Goal: Information Seeking & Learning: Understand process/instructions

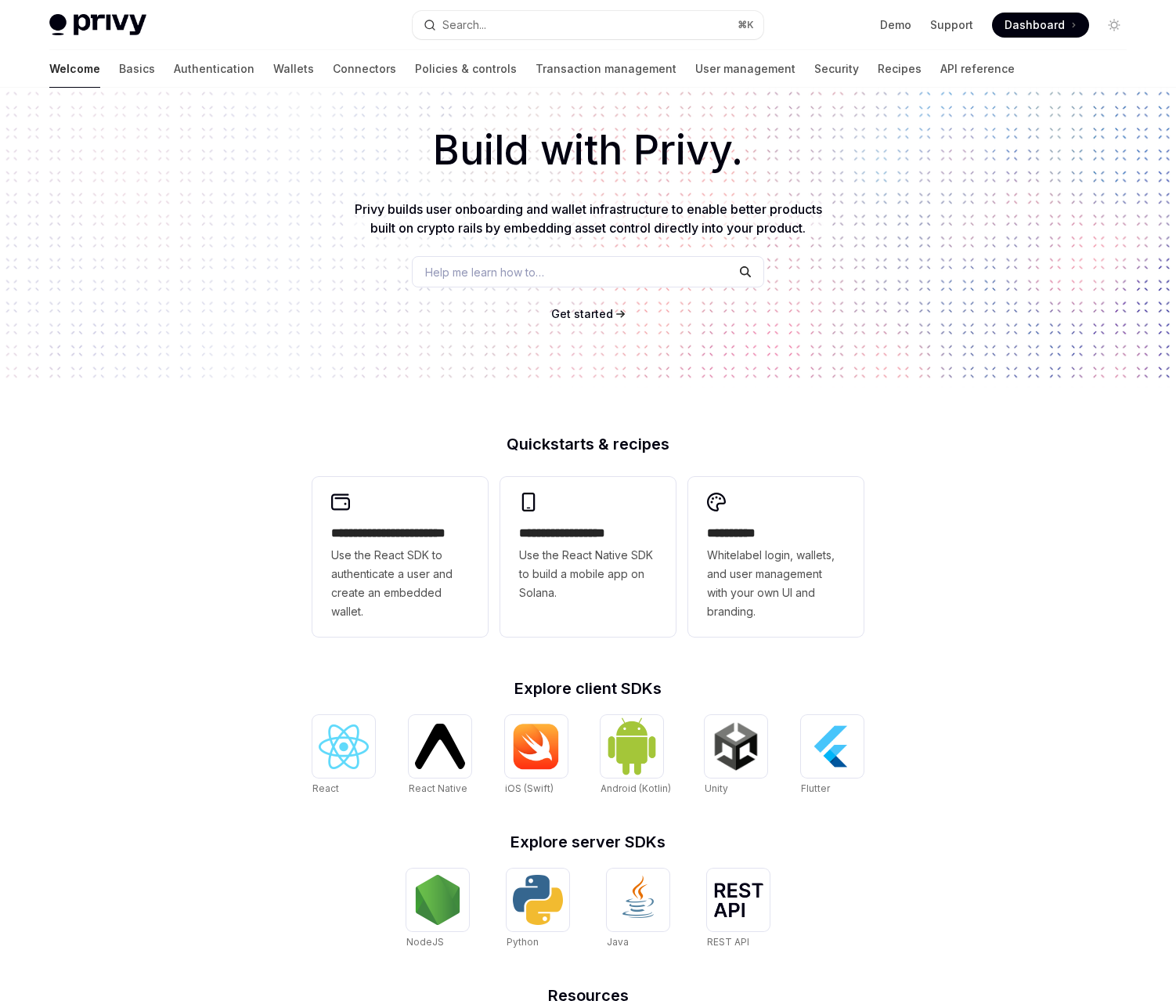
scroll to position [237, 0]
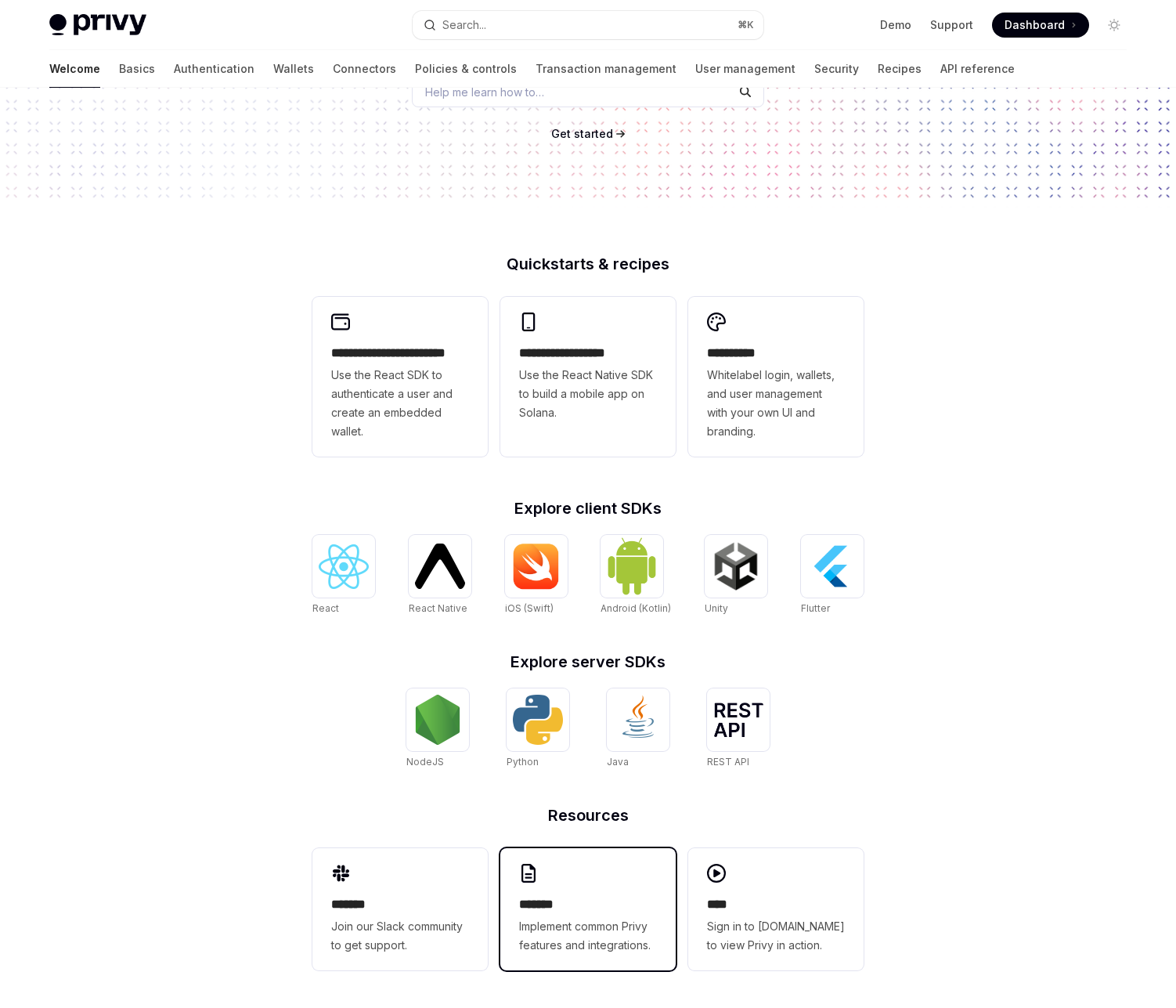
click at [562, 922] on span "Implement common Privy features and integrations." at bounding box center [588, 936] width 138 height 38
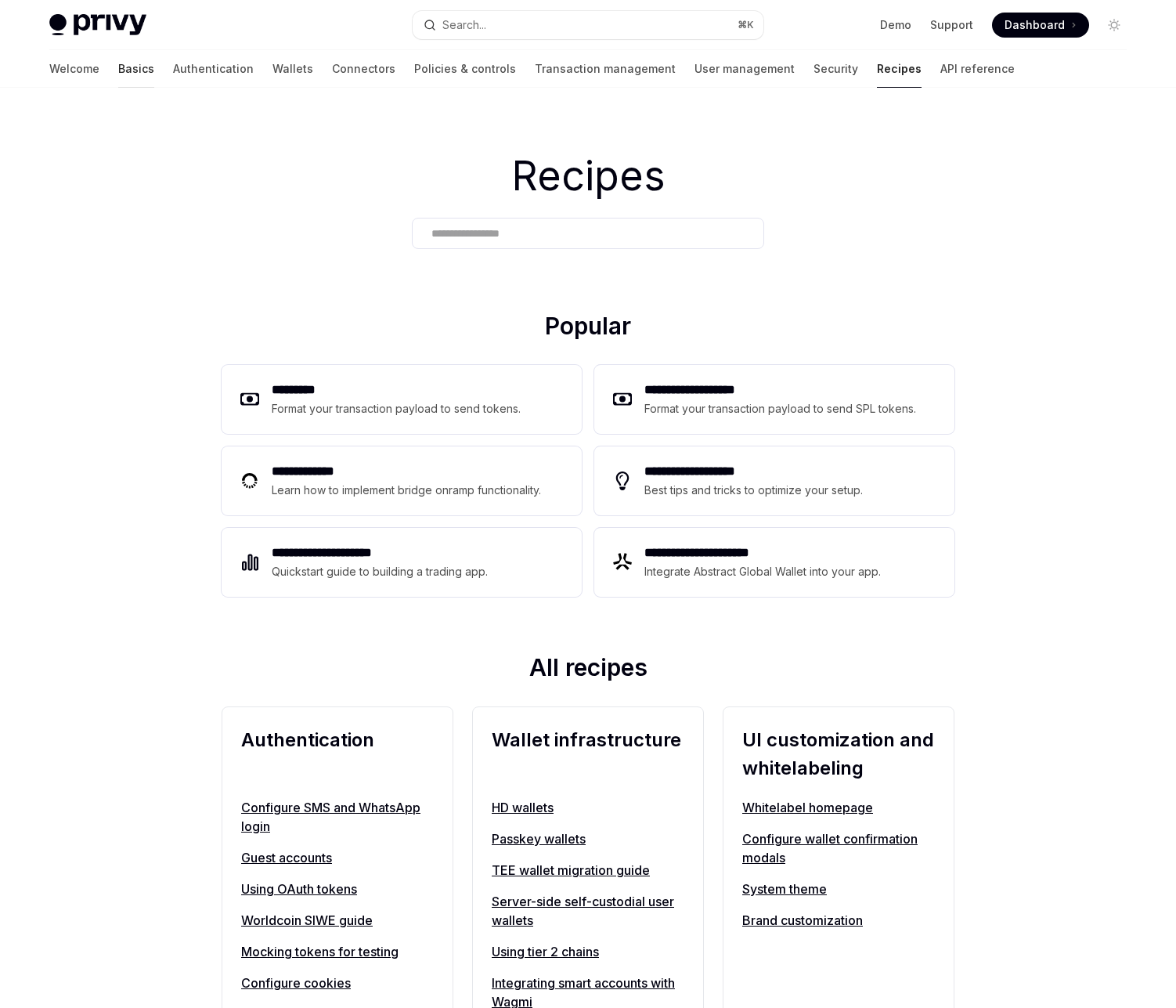
click at [118, 70] on link "Basics" at bounding box center [136, 69] width 36 height 38
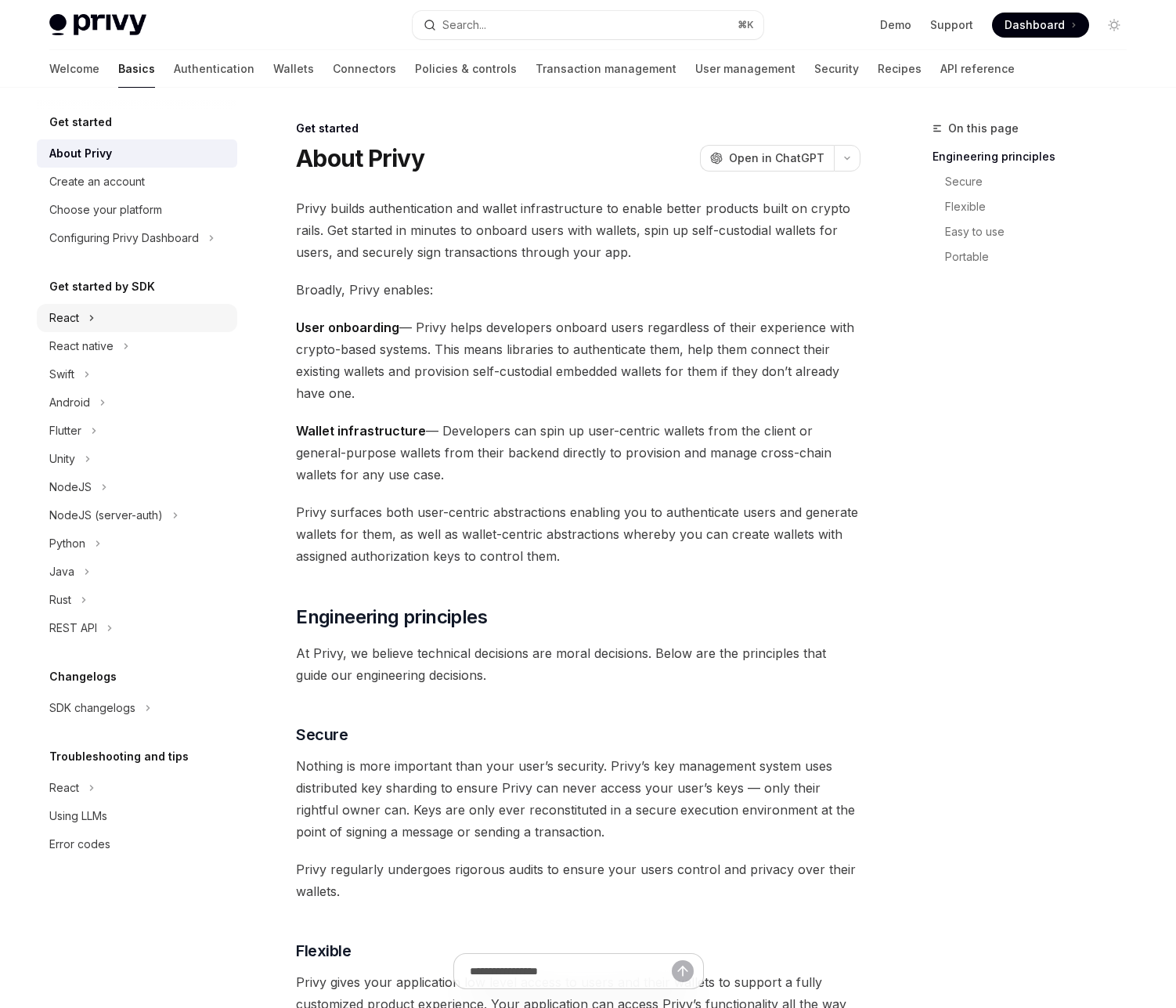
click at [72, 326] on div "React" at bounding box center [63, 318] width 30 height 19
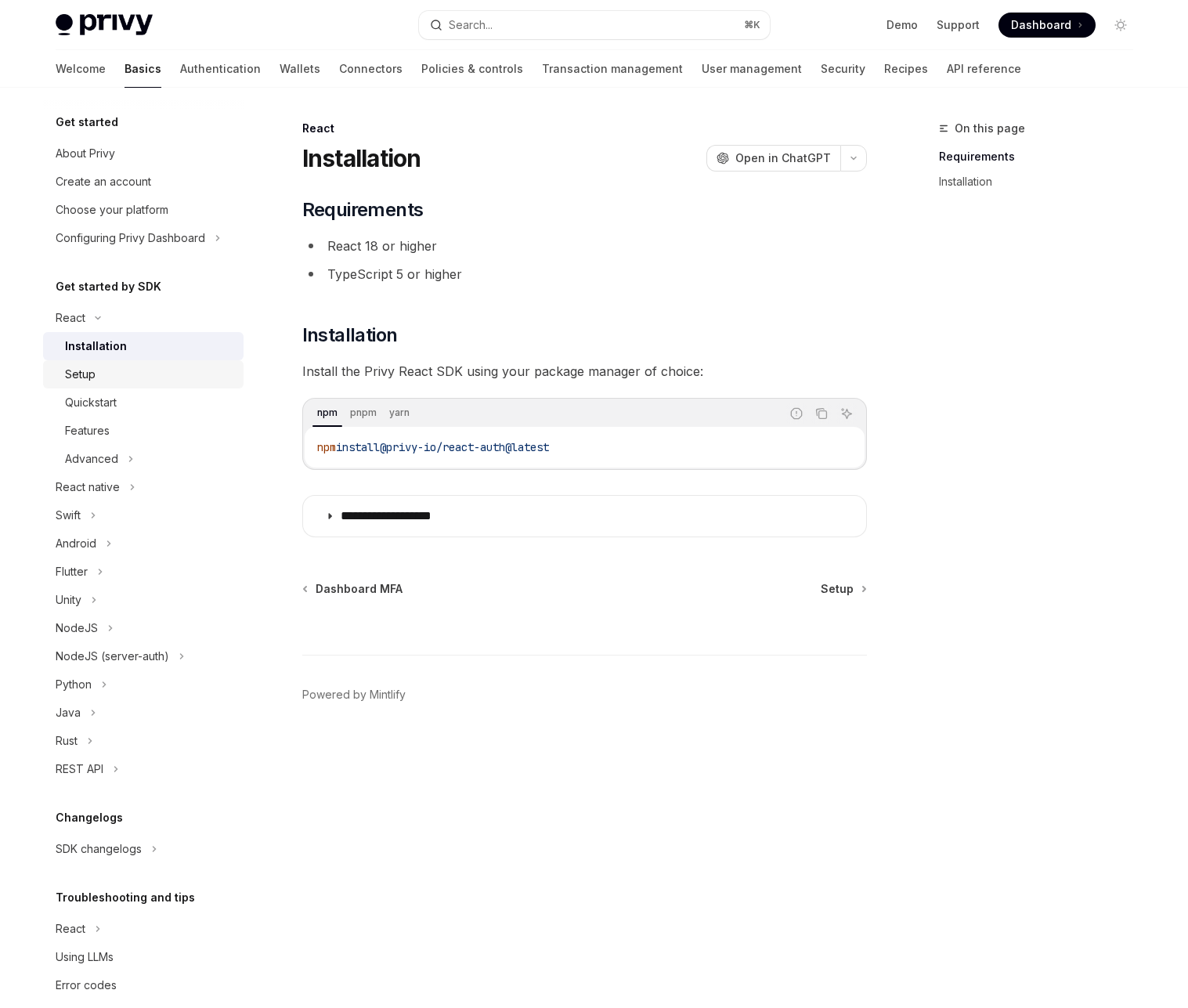
click at [120, 371] on div "Setup" at bounding box center [149, 374] width 169 height 19
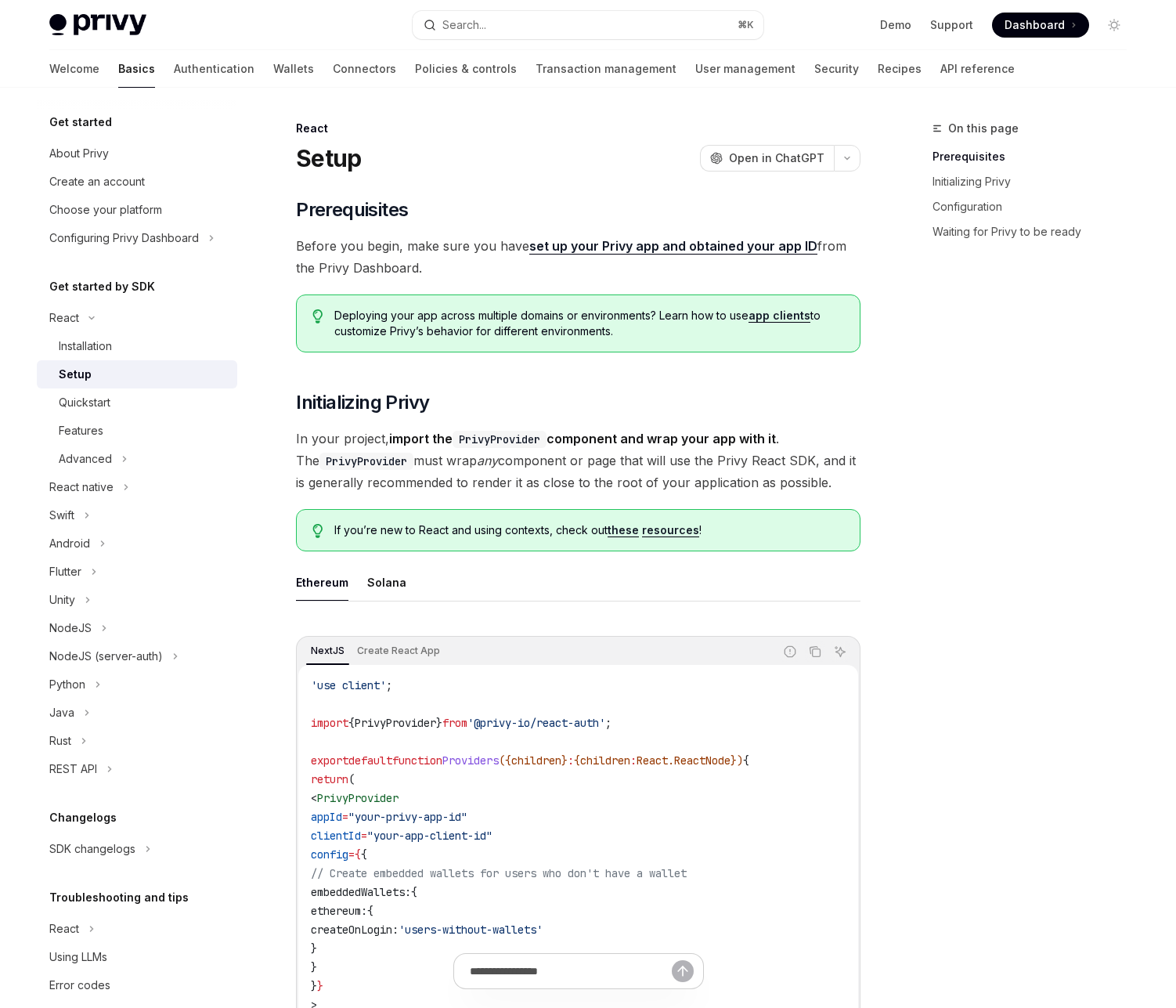
type textarea "*"
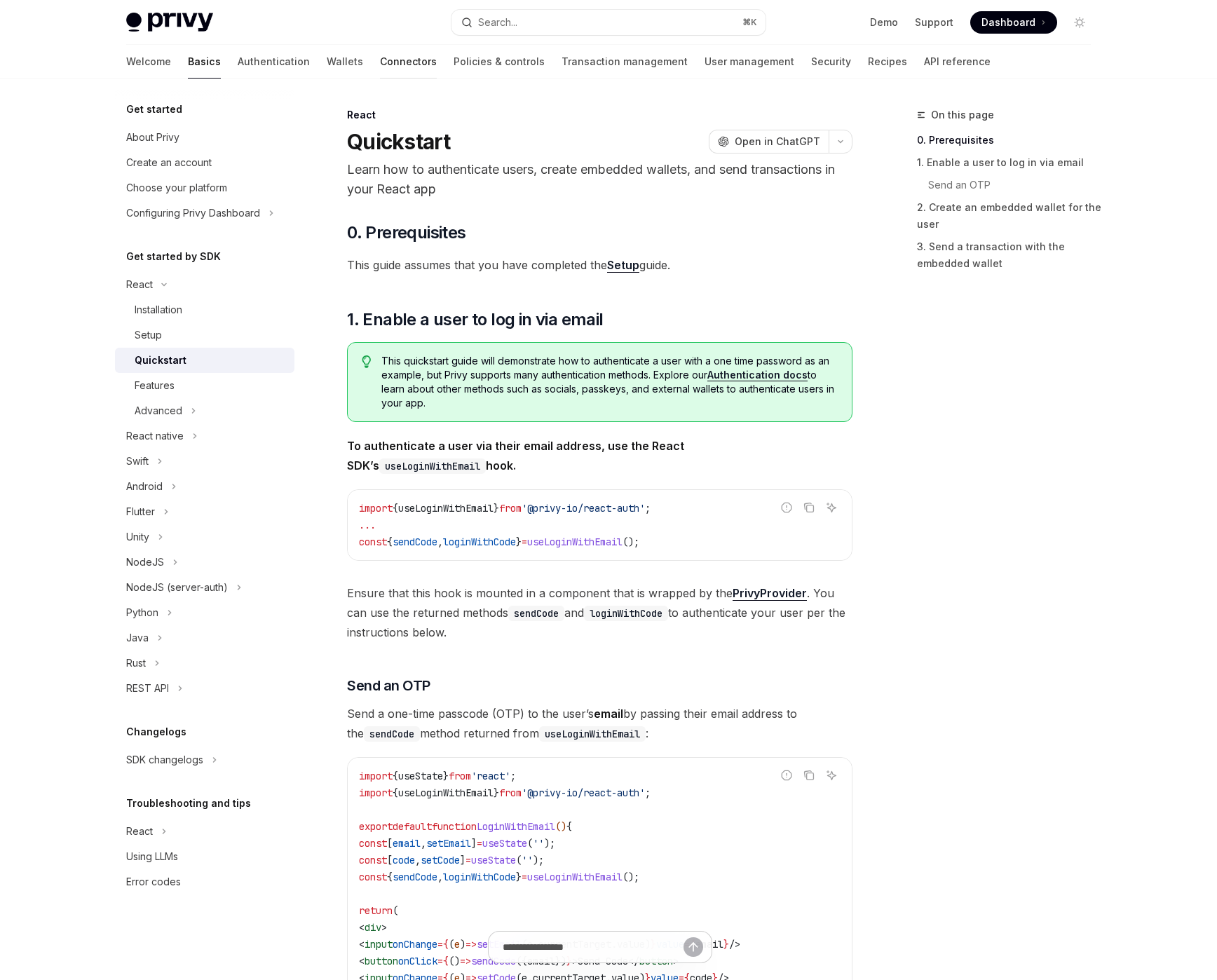
click at [380, 59] on link "Connectors" at bounding box center [408, 62] width 57 height 34
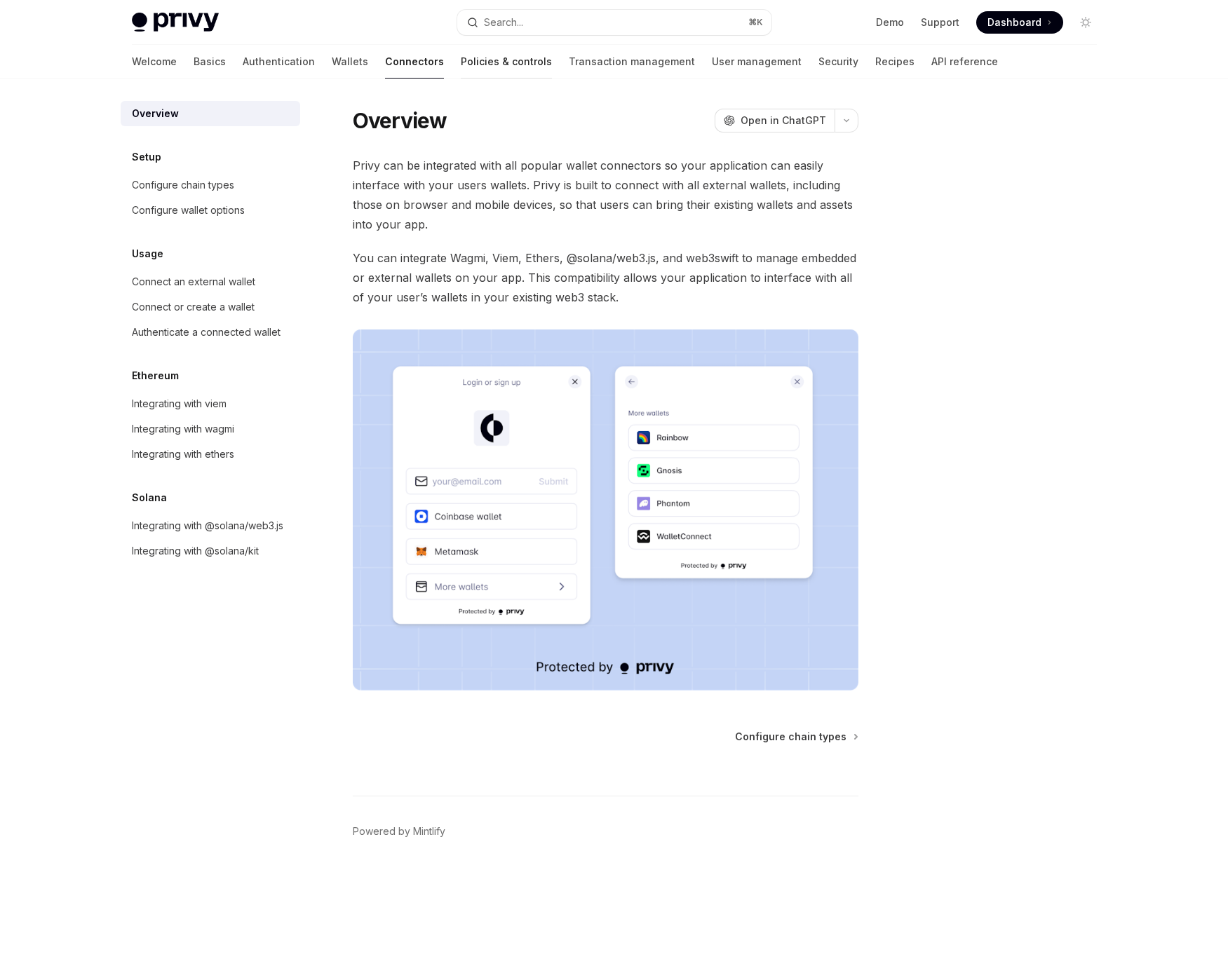
click at [461, 59] on link "Policies & controls" at bounding box center [506, 62] width 91 height 34
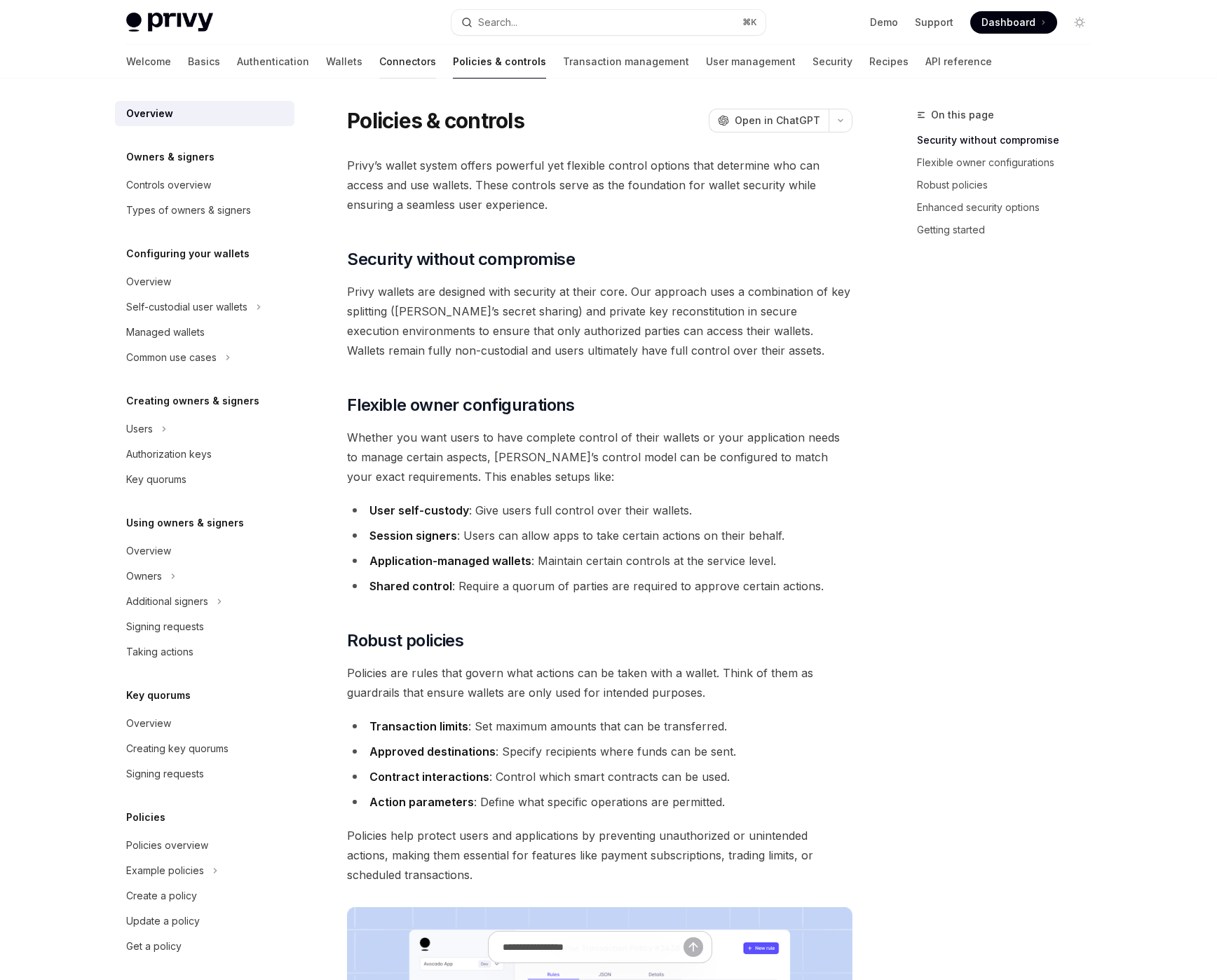
click at [380, 58] on link "Connectors" at bounding box center [408, 62] width 57 height 34
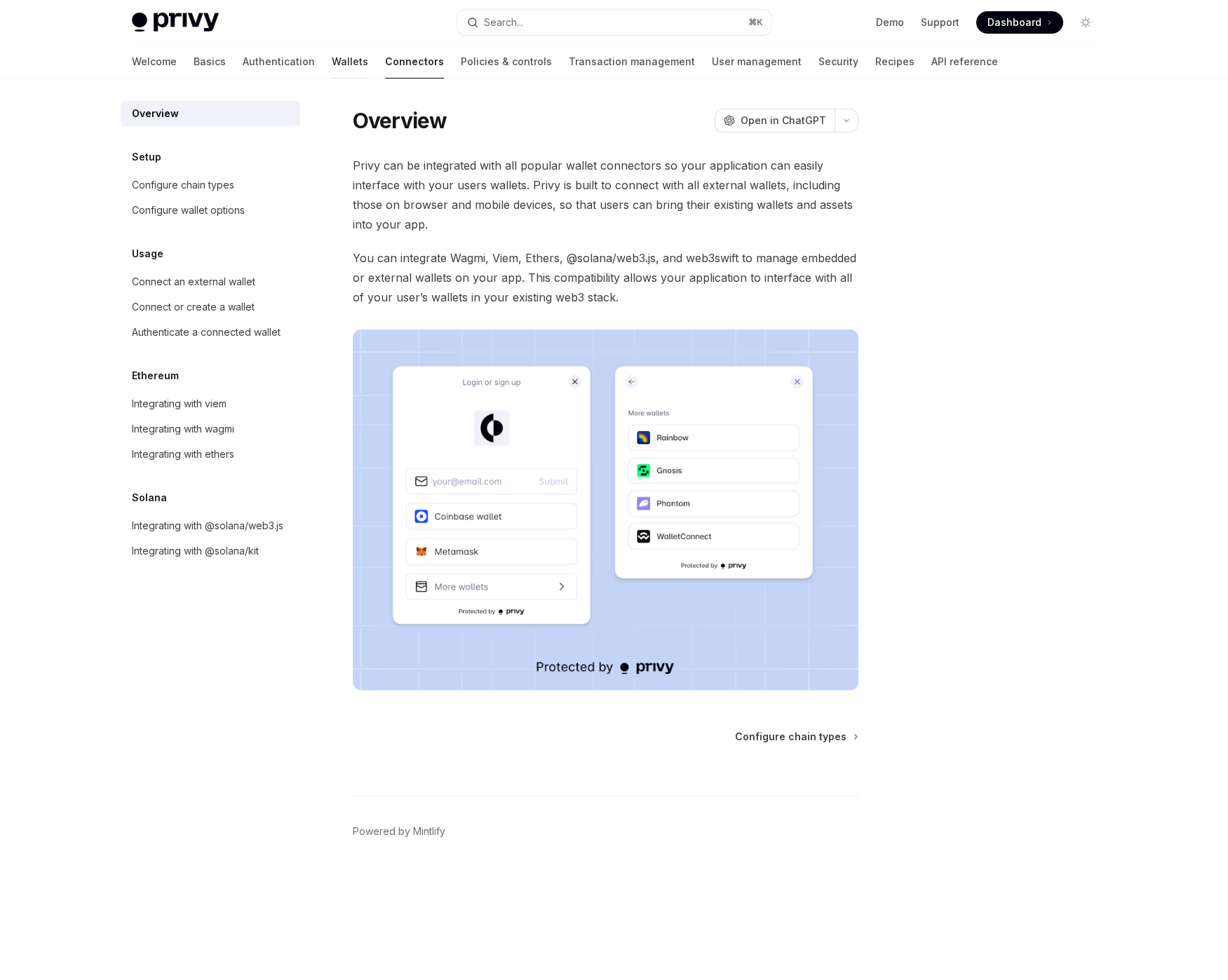
click at [332, 58] on link "Wallets" at bounding box center [350, 62] width 37 height 34
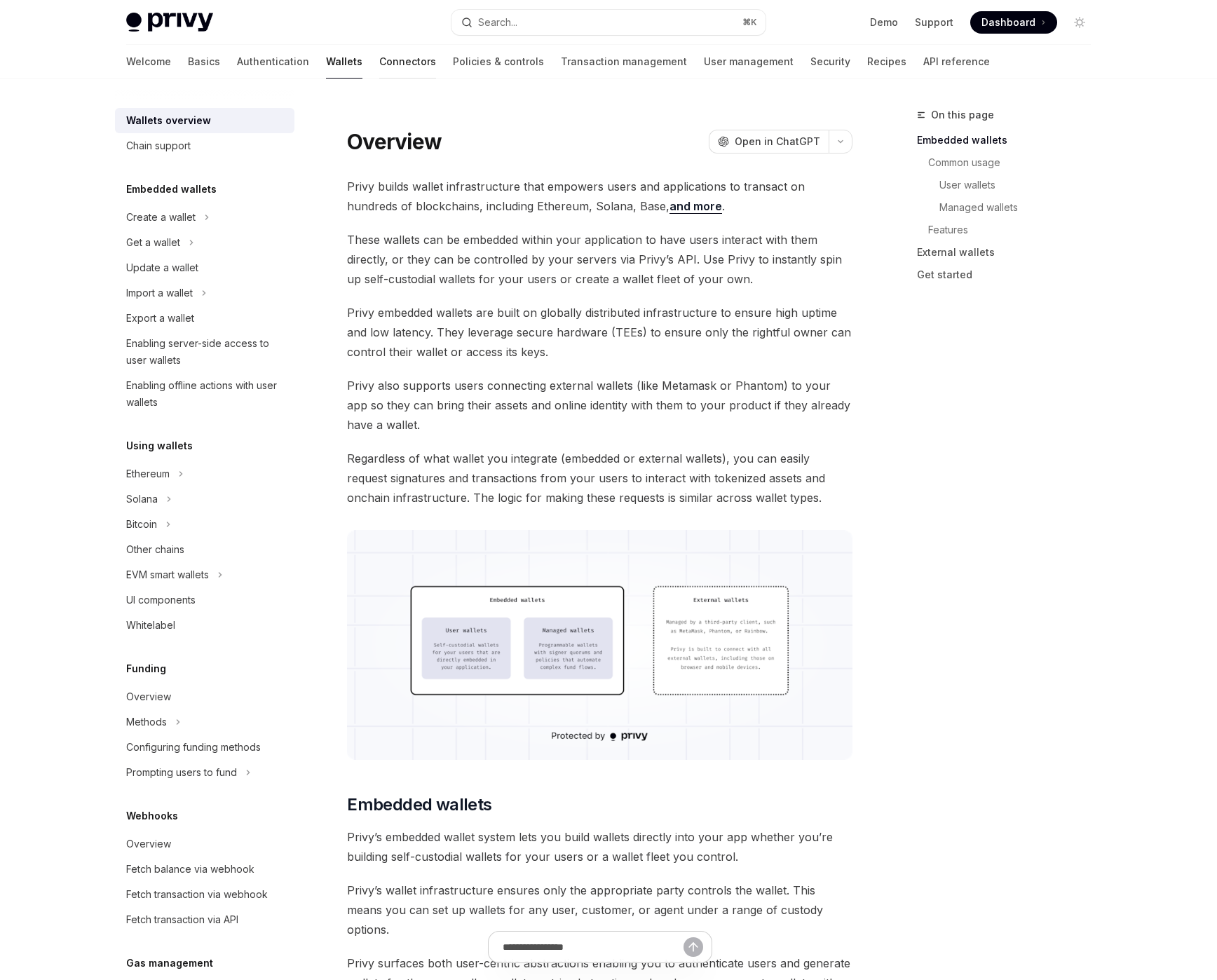
click at [380, 58] on link "Connectors" at bounding box center [408, 62] width 57 height 34
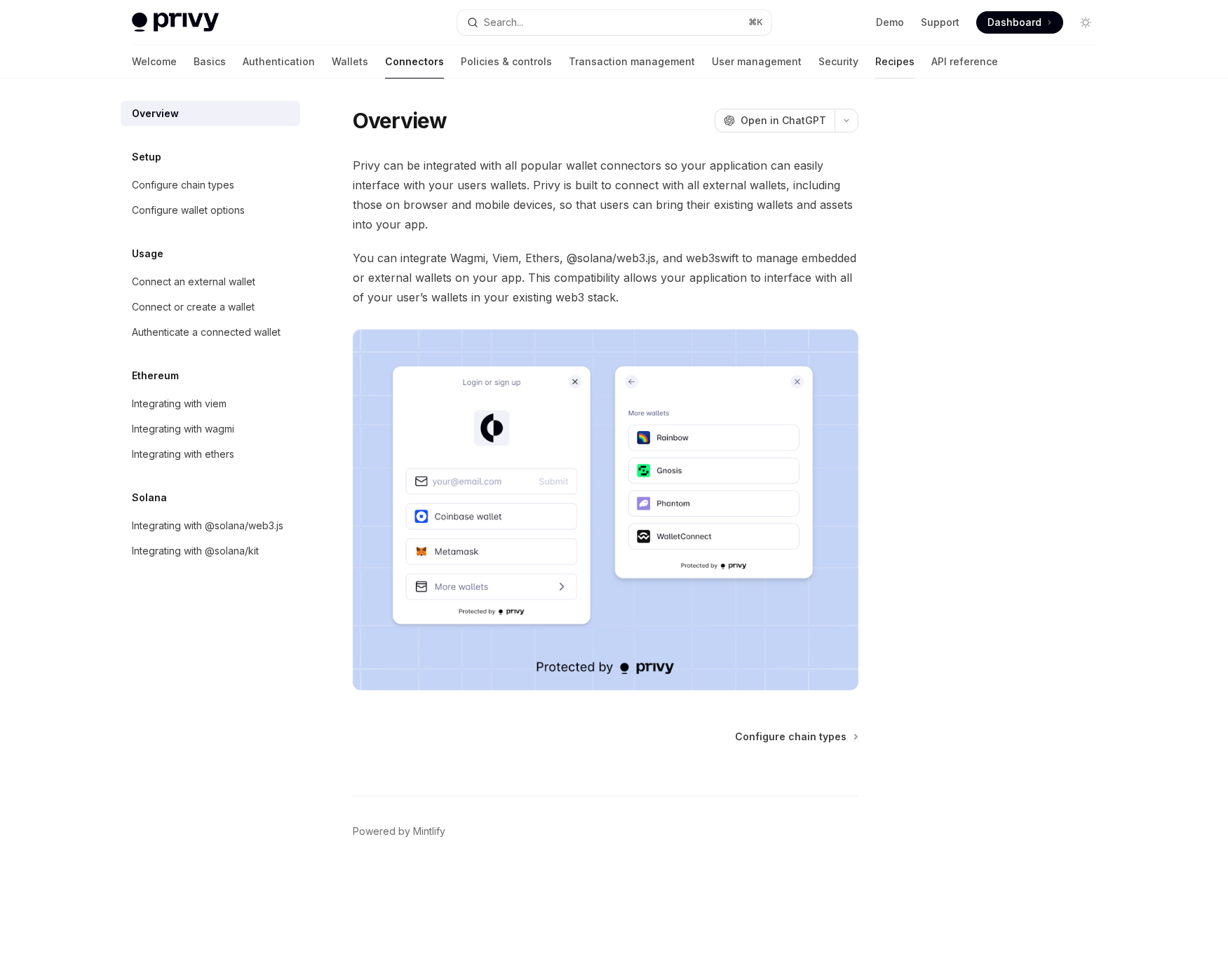
click at [875, 59] on link "Recipes" at bounding box center [894, 62] width 39 height 34
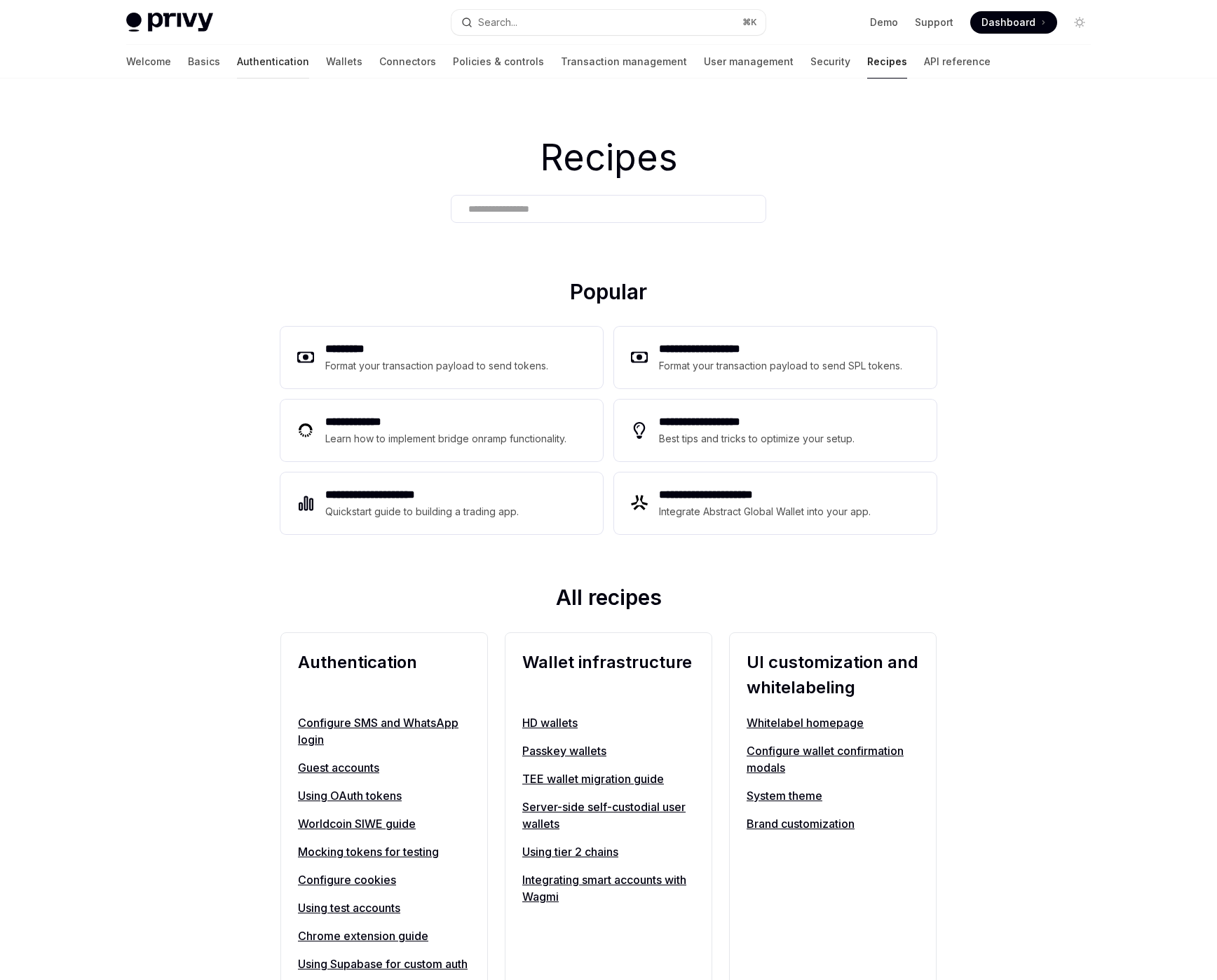
click at [237, 64] on link "Authentication" at bounding box center [273, 62] width 72 height 34
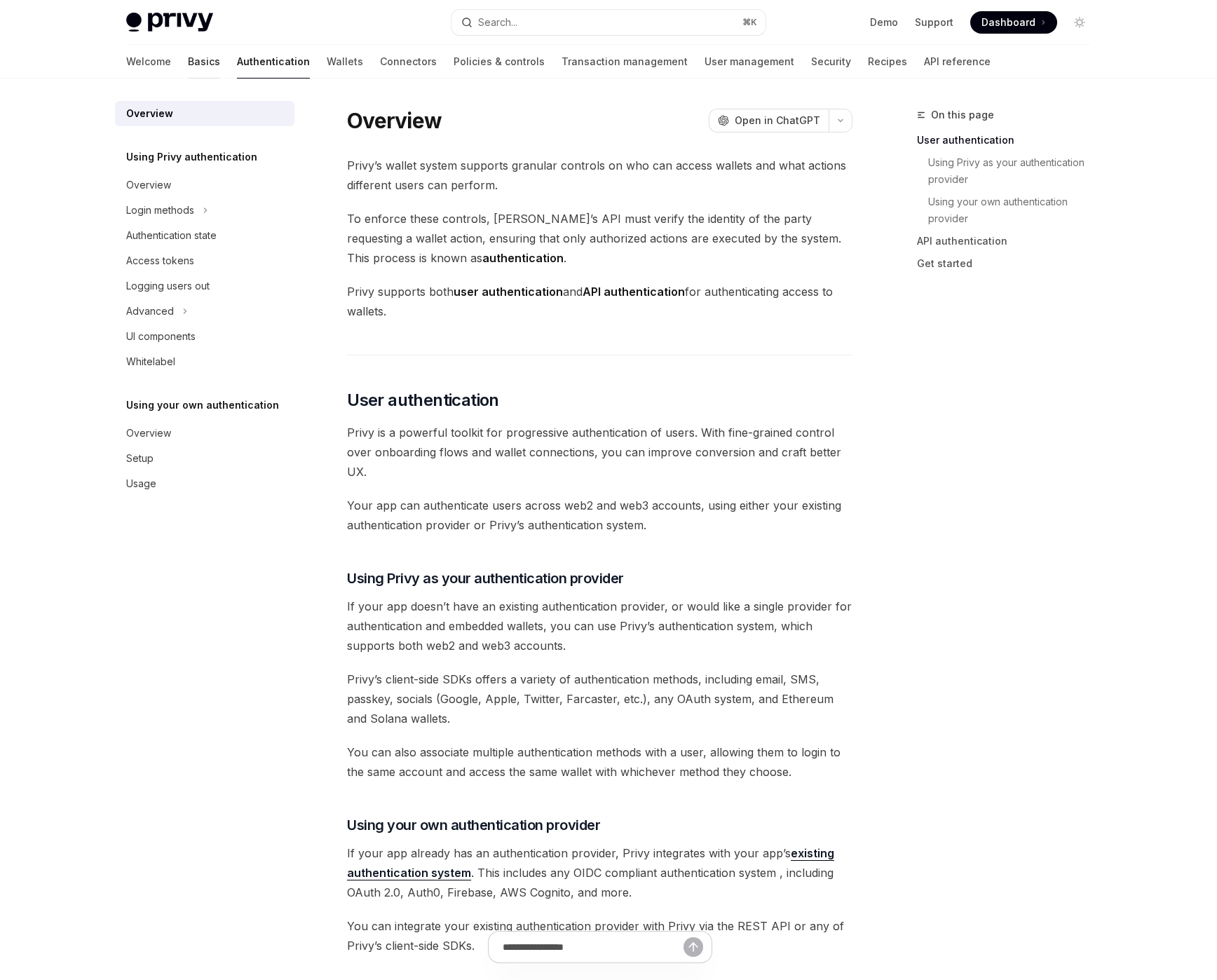
click at [188, 62] on link "Basics" at bounding box center [204, 62] width 32 height 34
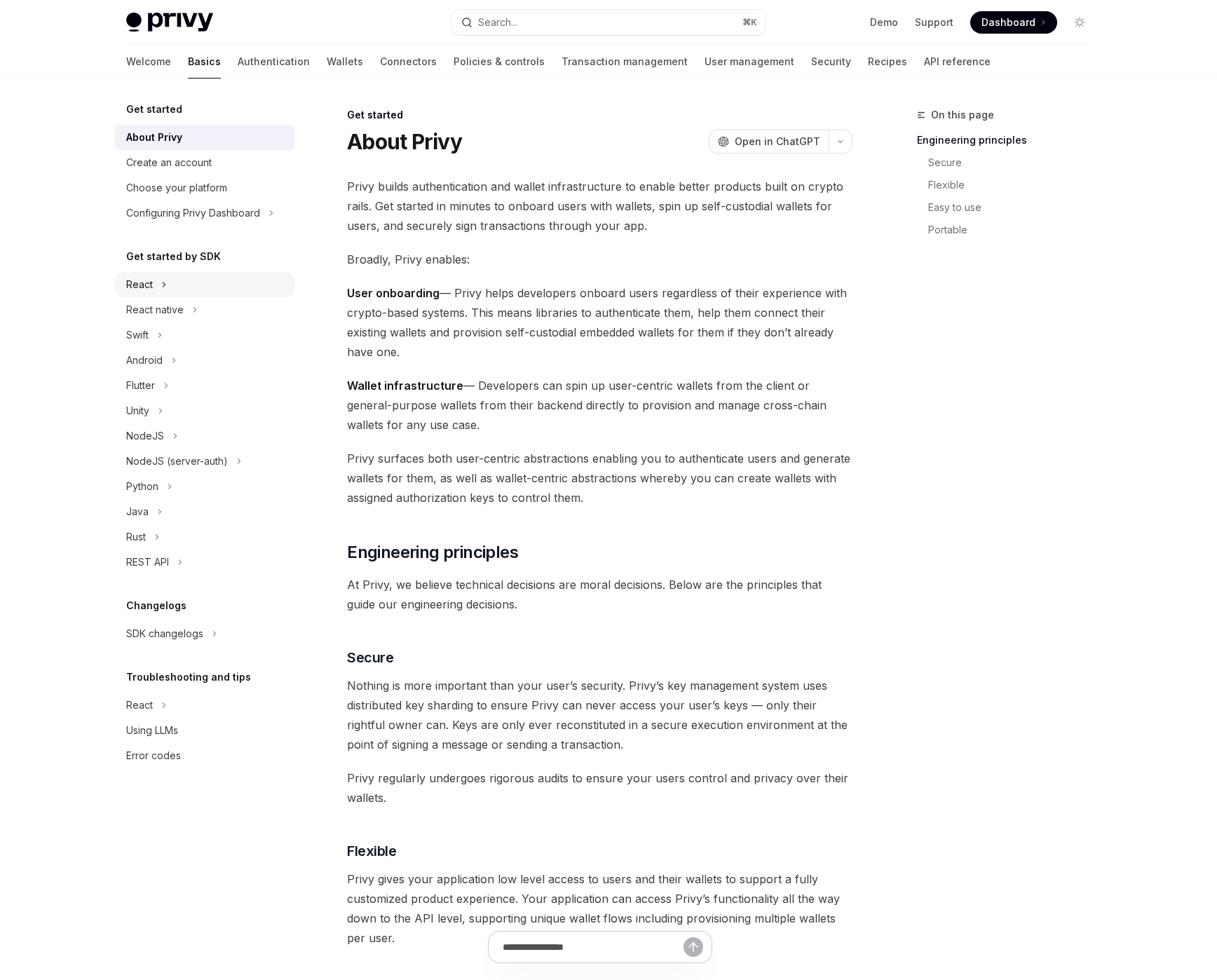
click at [174, 284] on button "React" at bounding box center [205, 285] width 179 height 26
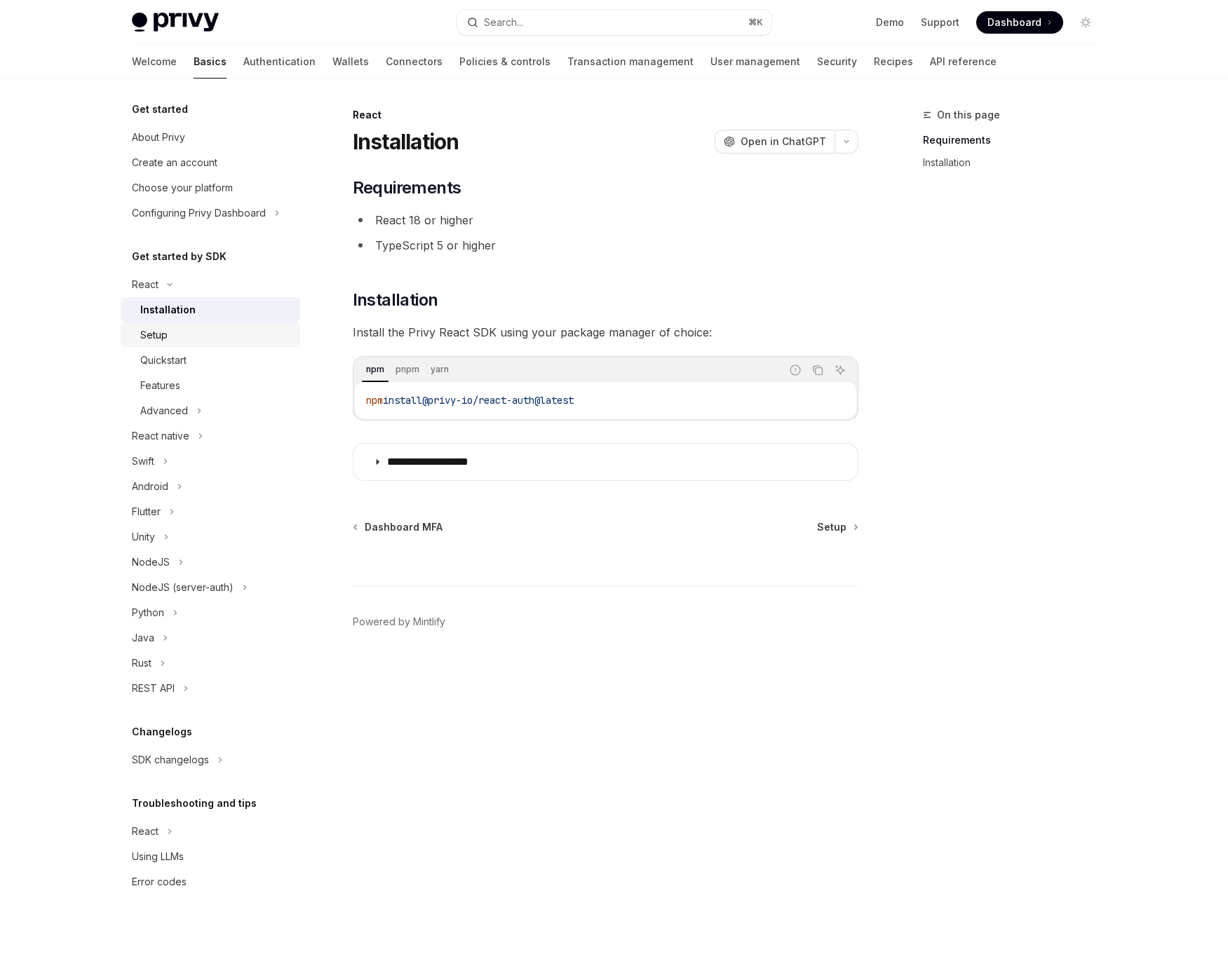
click at [179, 342] on div "Setup" at bounding box center [215, 335] width 151 height 17
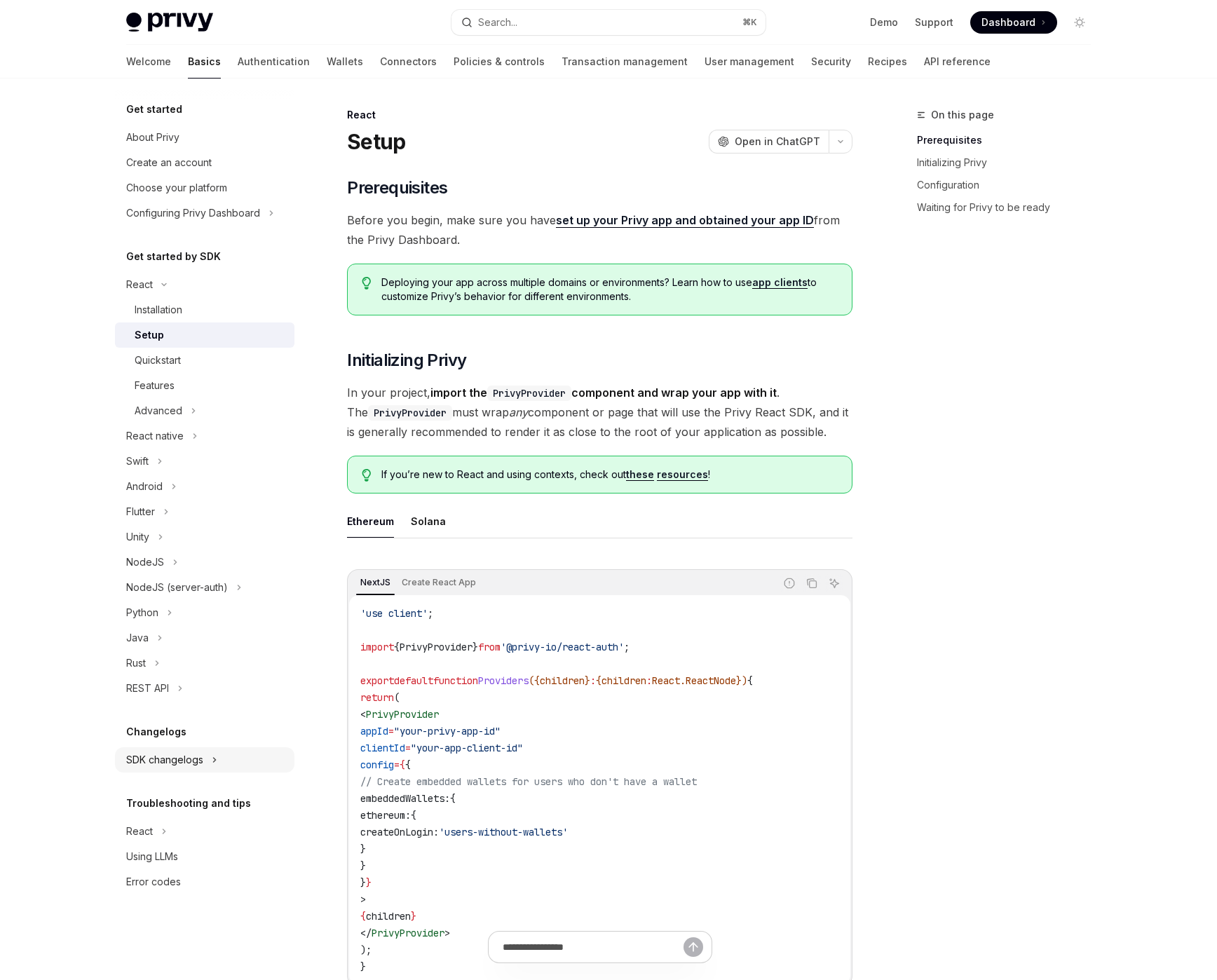
click at [175, 763] on div "SDK changelogs" at bounding box center [165, 759] width 77 height 17
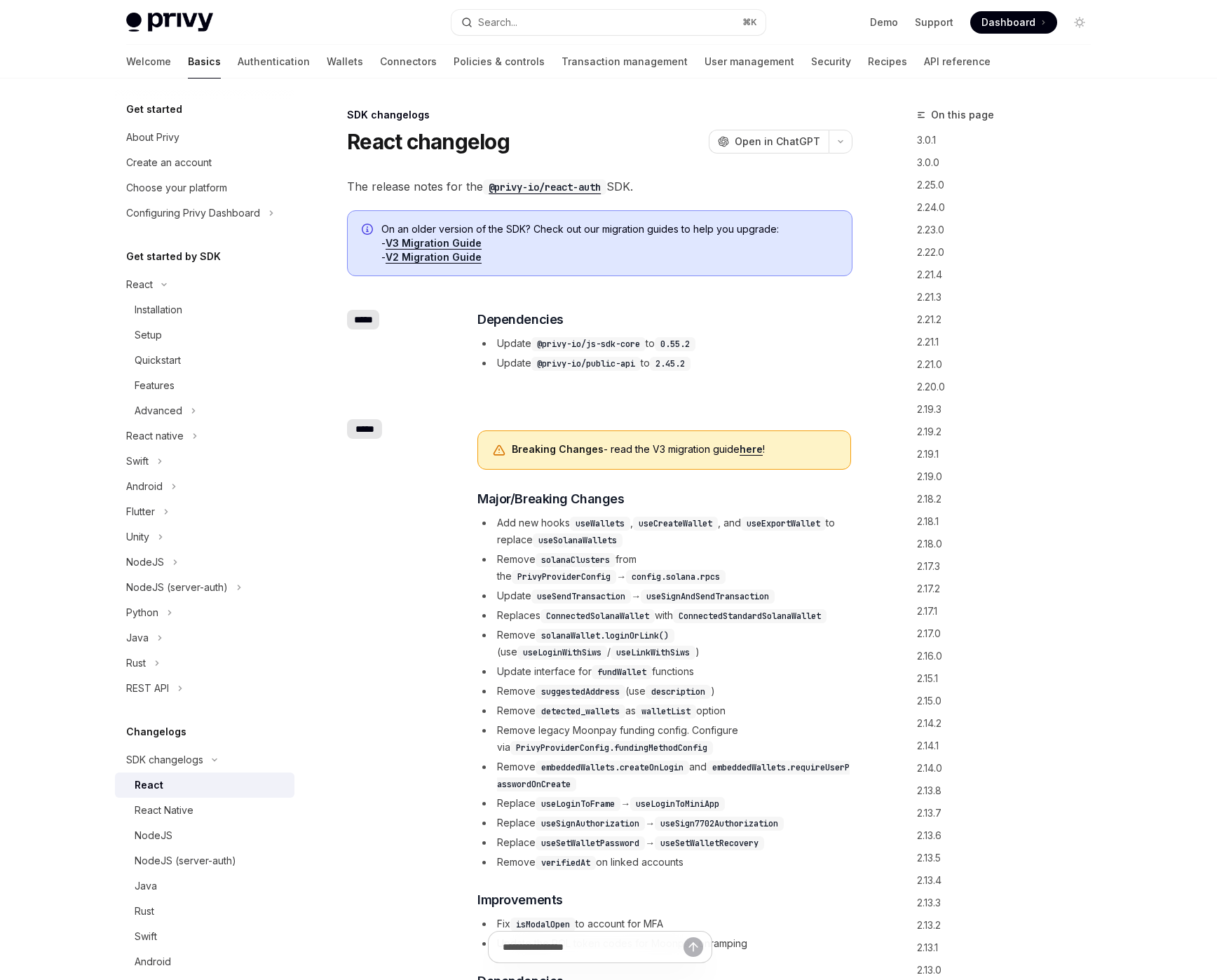
click at [171, 783] on div "React" at bounding box center [210, 785] width 151 height 17
click at [195, 190] on div "Choose your platform" at bounding box center [177, 187] width 101 height 17
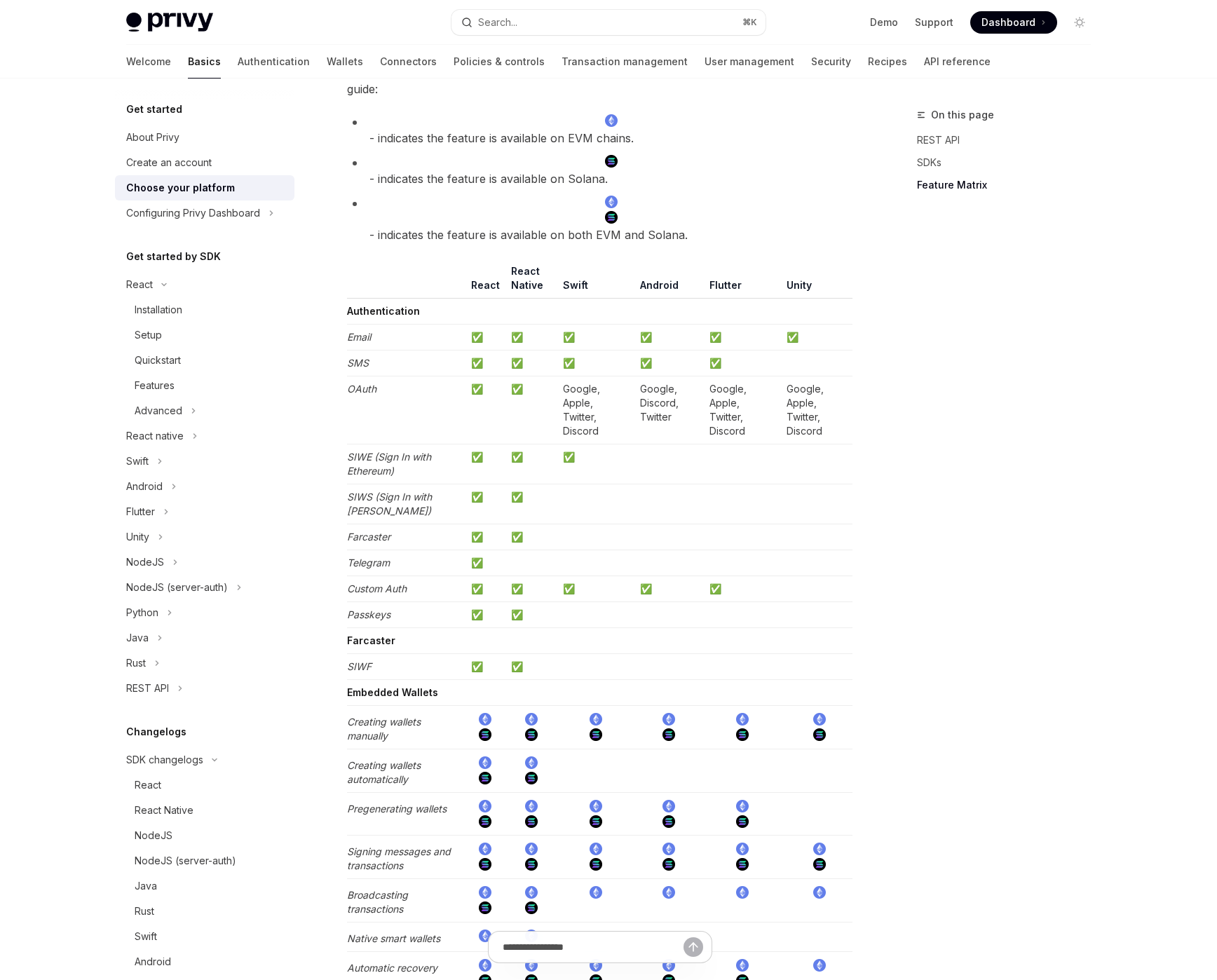
scroll to position [295, 0]
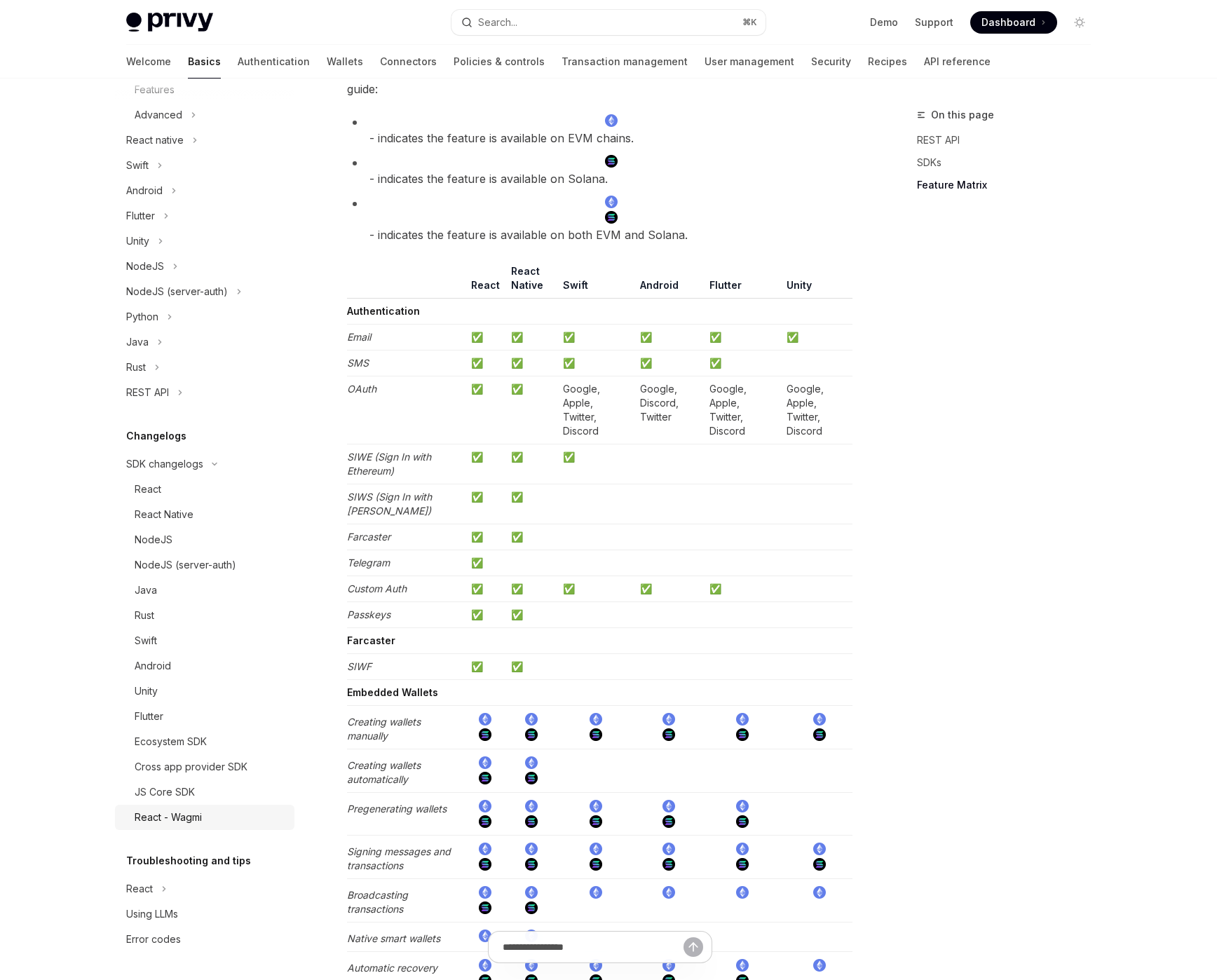
click at [164, 817] on div "React - Wagmi" at bounding box center [168, 817] width 67 height 17
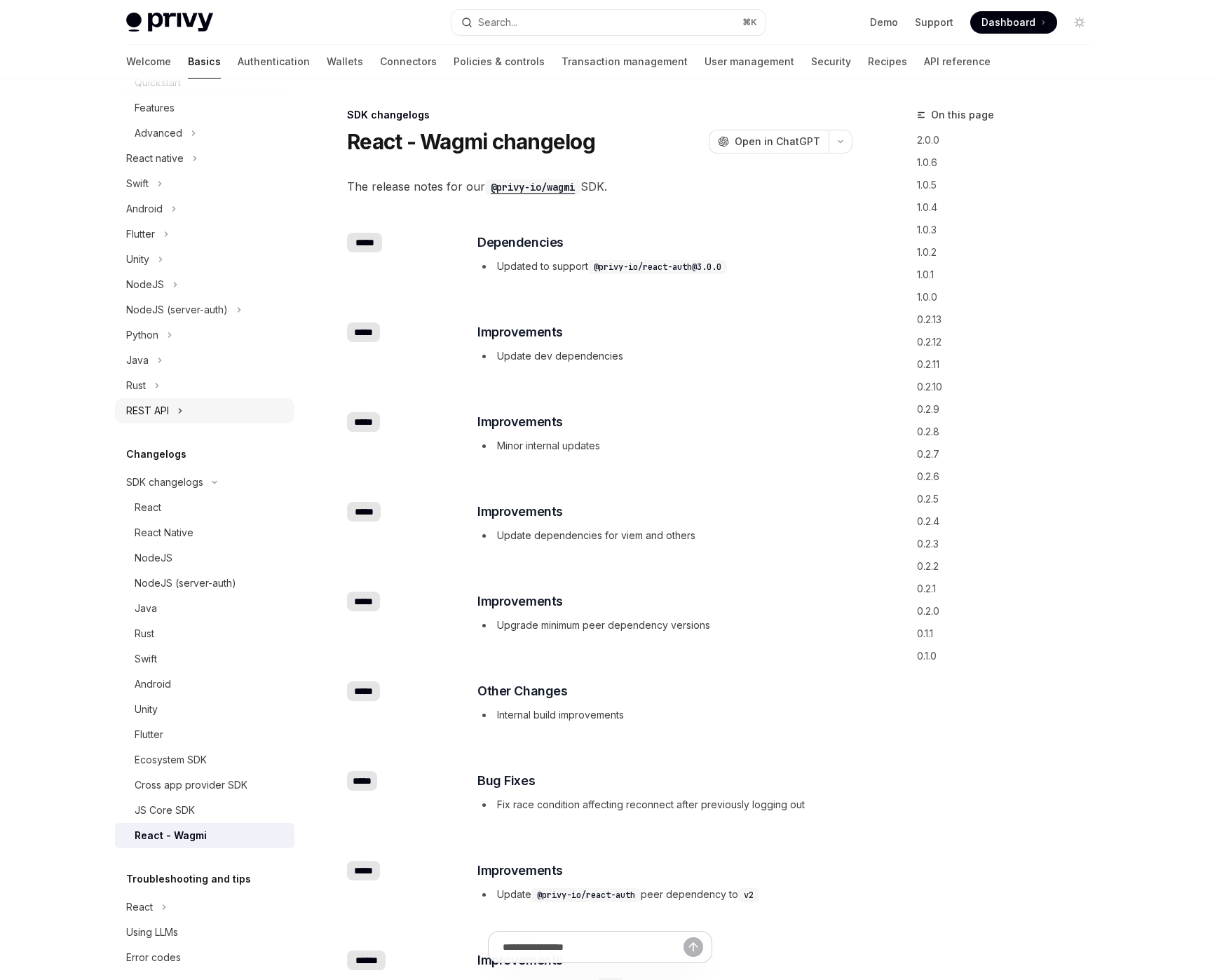
scroll to position [26, 0]
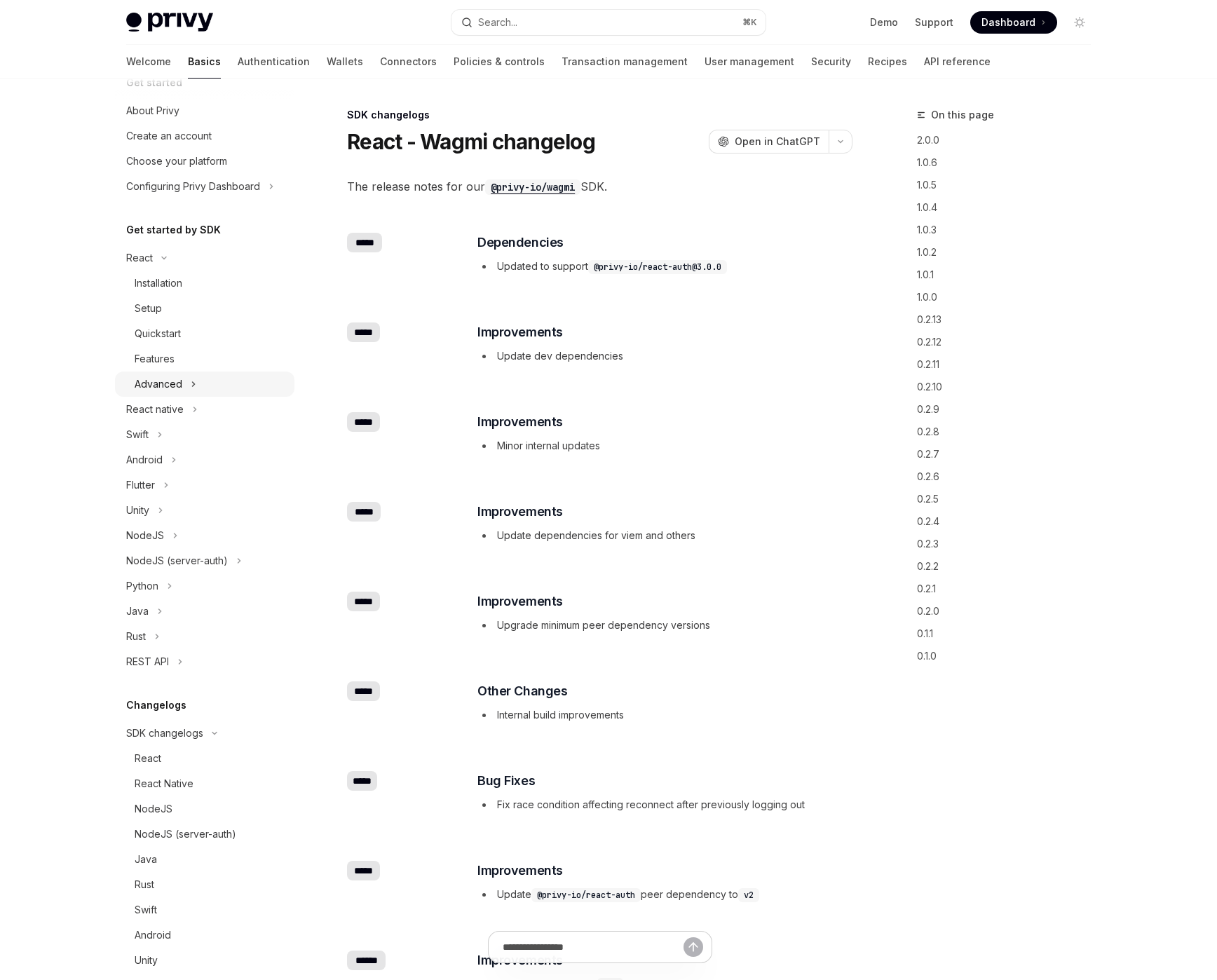
click at [171, 388] on div "Advanced" at bounding box center [159, 384] width 48 height 17
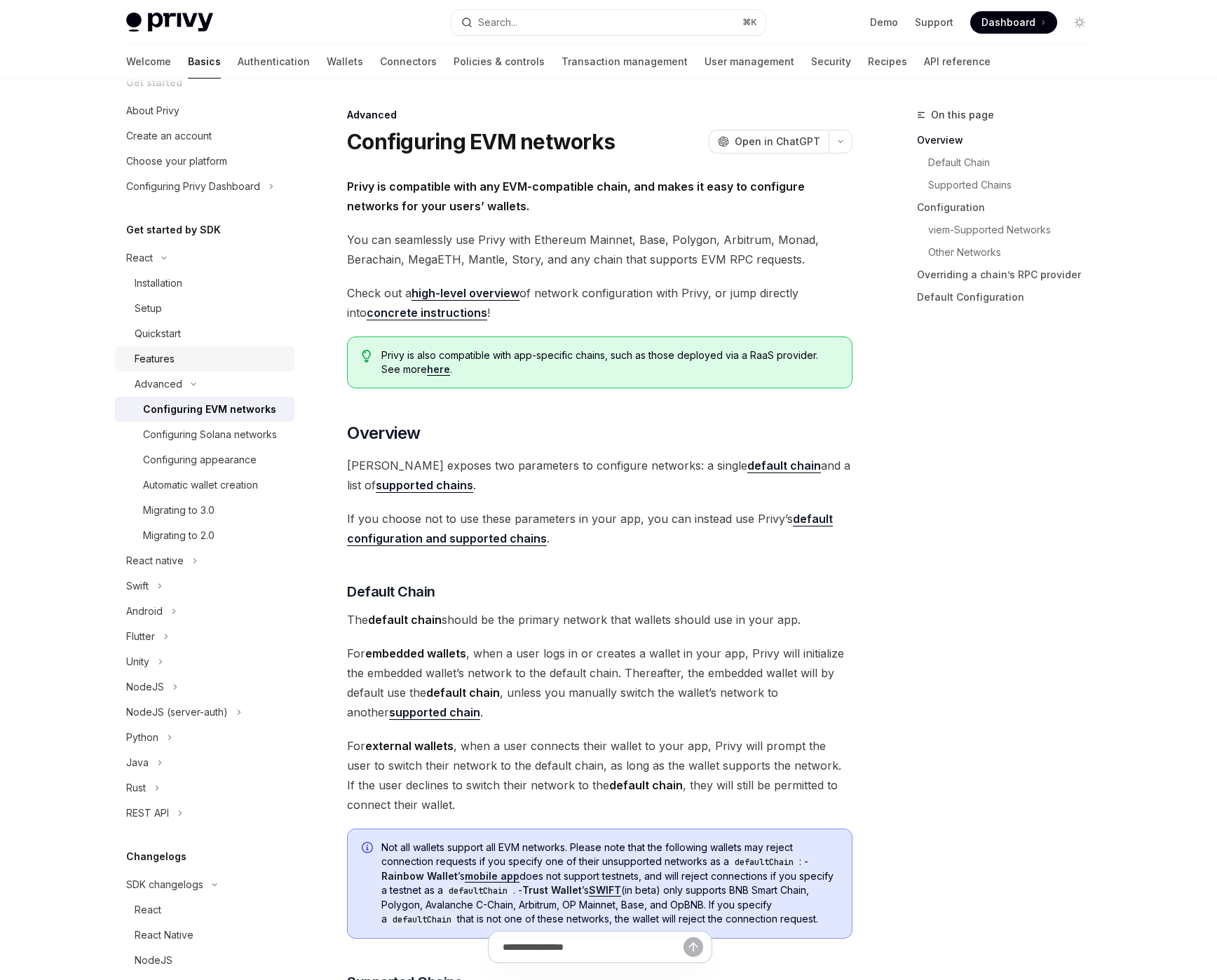
click at [168, 355] on div "Features" at bounding box center [155, 359] width 40 height 17
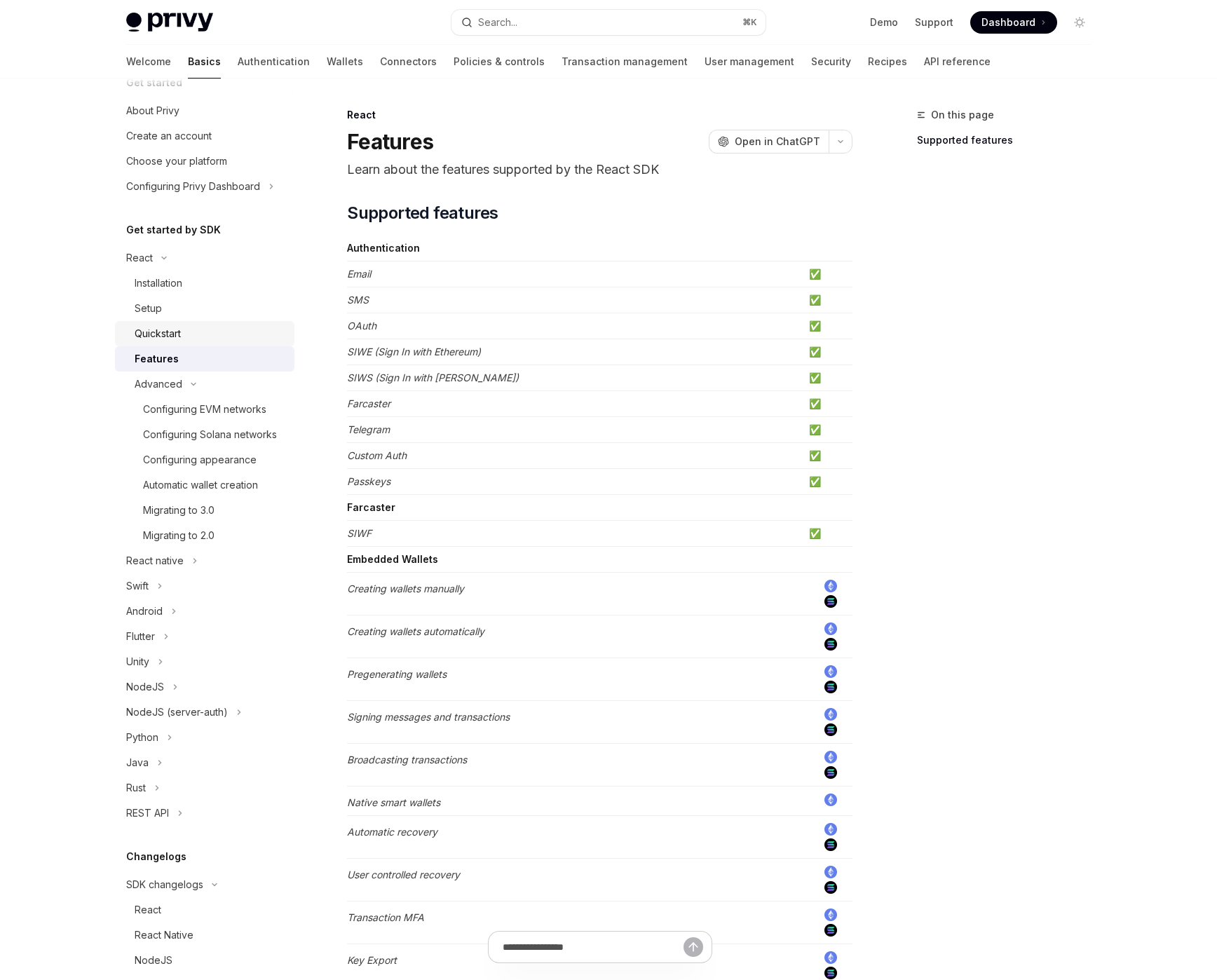
click at [174, 336] on div "Quickstart" at bounding box center [158, 333] width 46 height 17
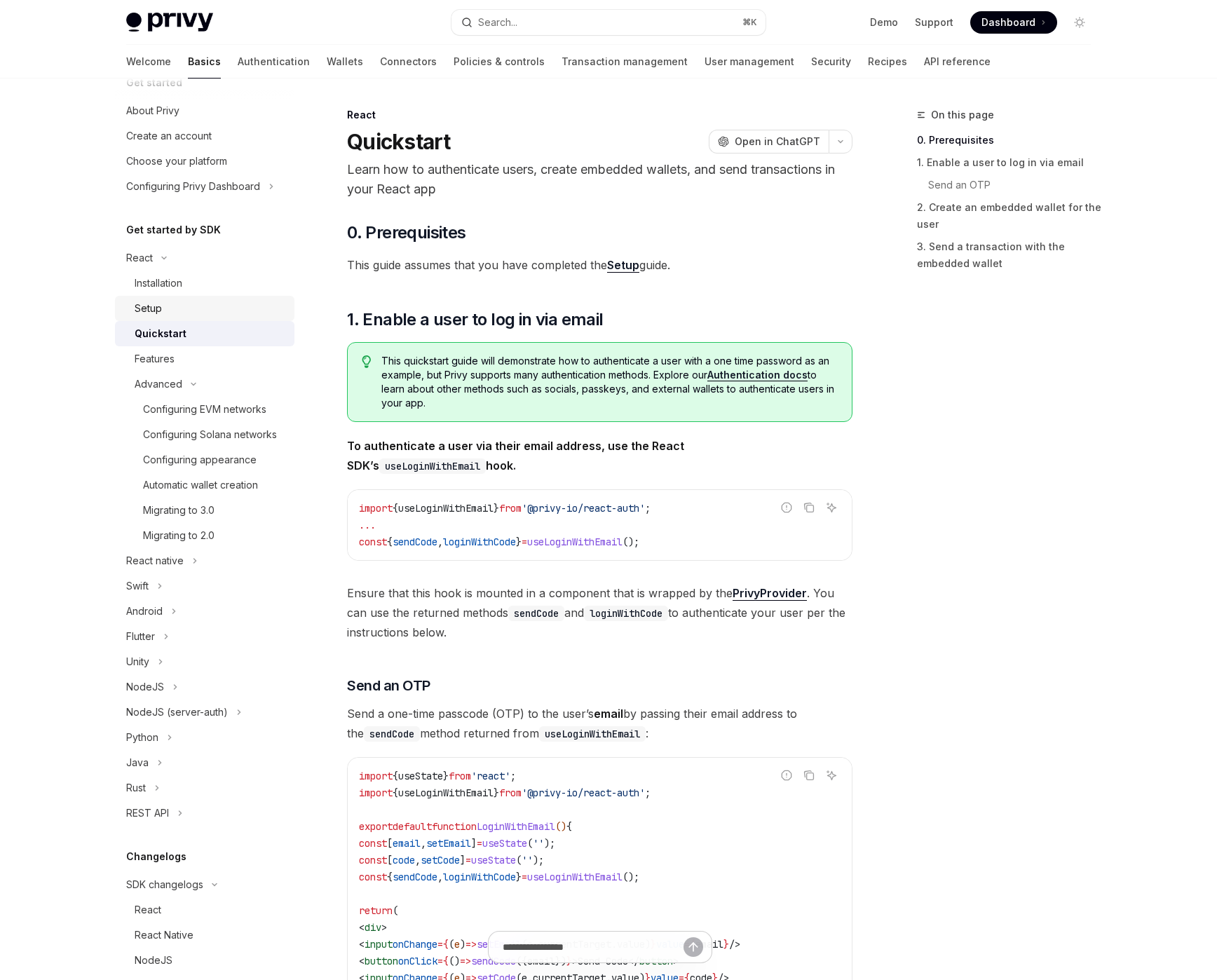
click at [171, 307] on div "Setup" at bounding box center [210, 308] width 151 height 17
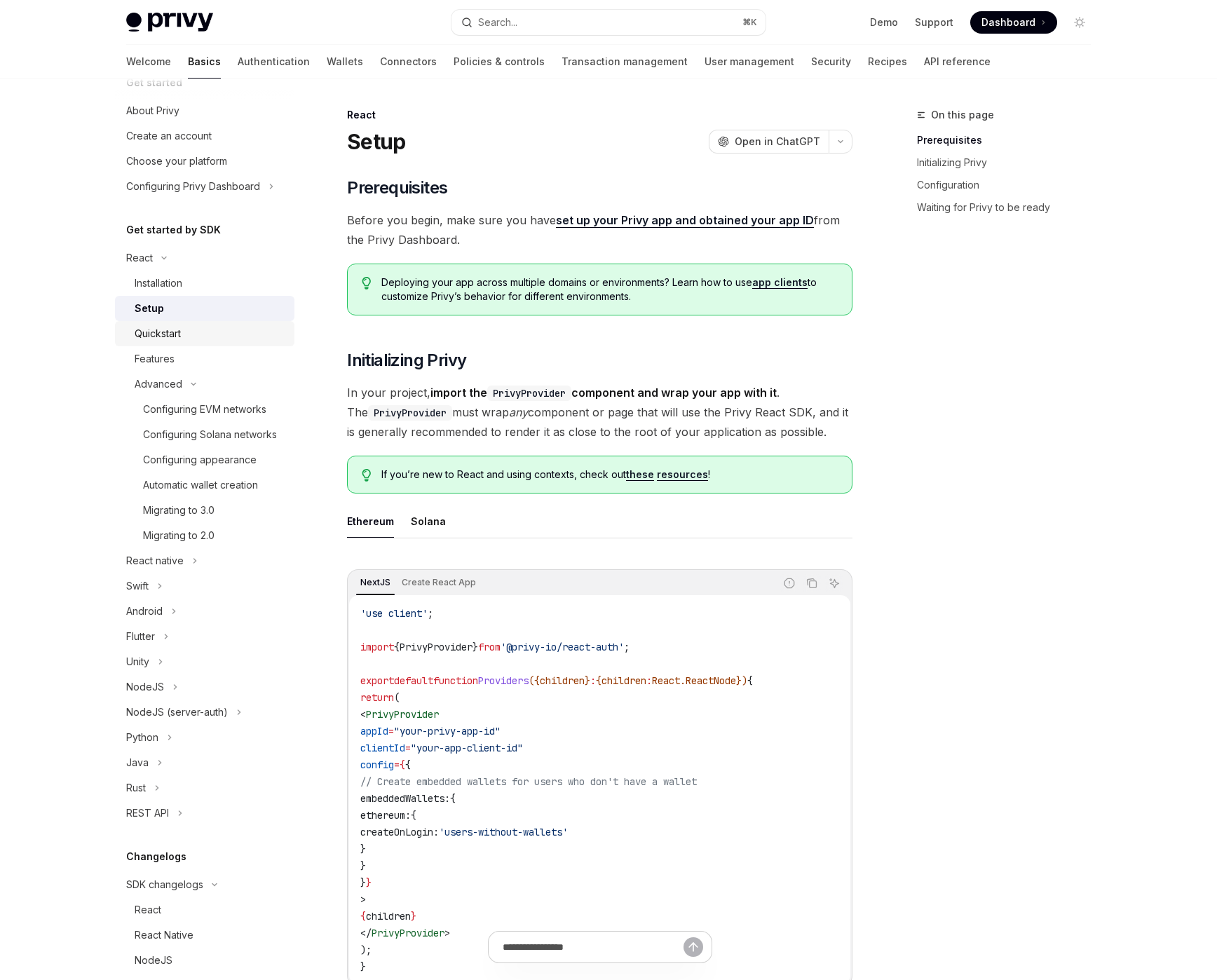
click at [169, 329] on div "Quickstart" at bounding box center [158, 333] width 46 height 17
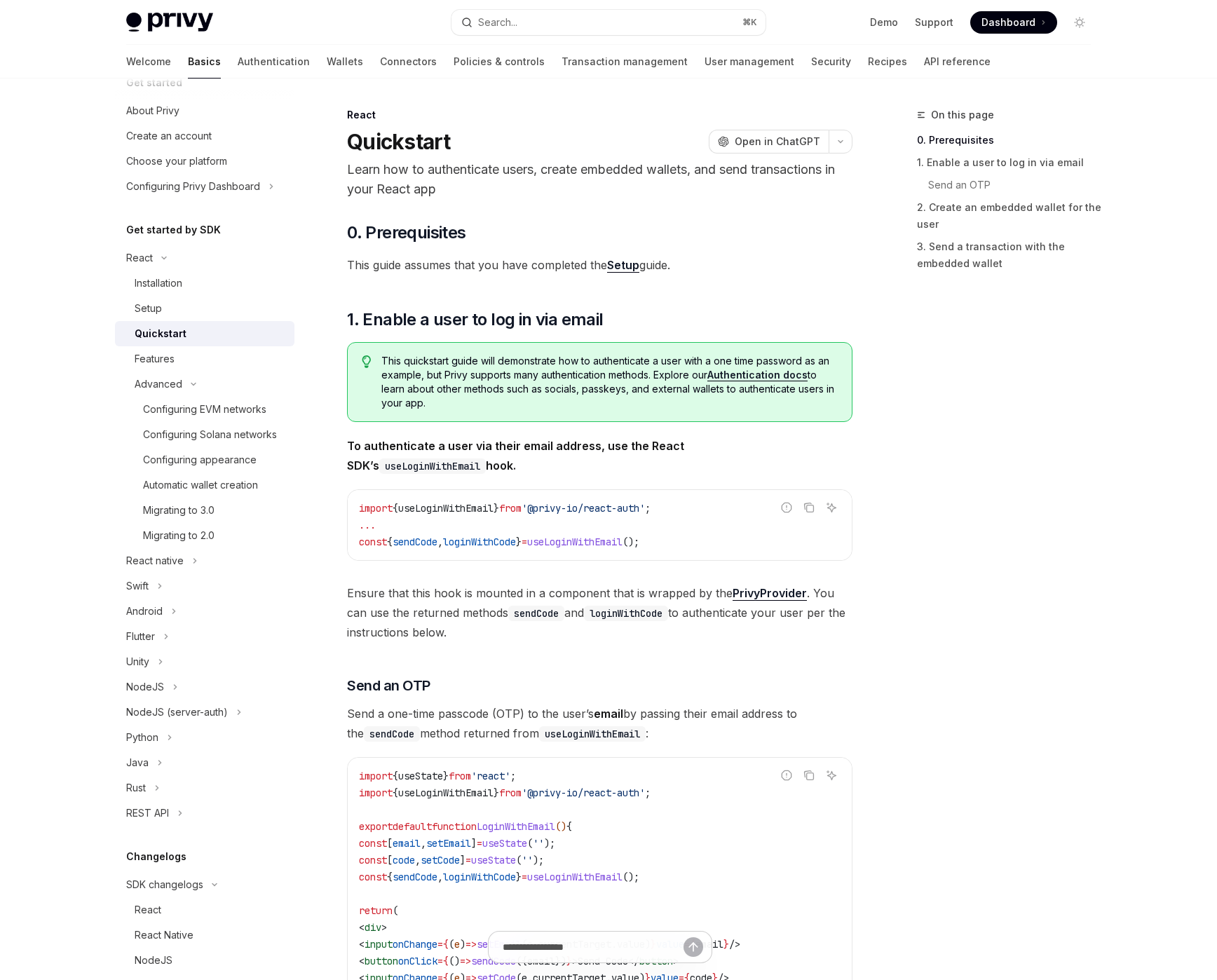
click at [617, 266] on link "Setup" at bounding box center [623, 265] width 32 height 14
type textarea "*"
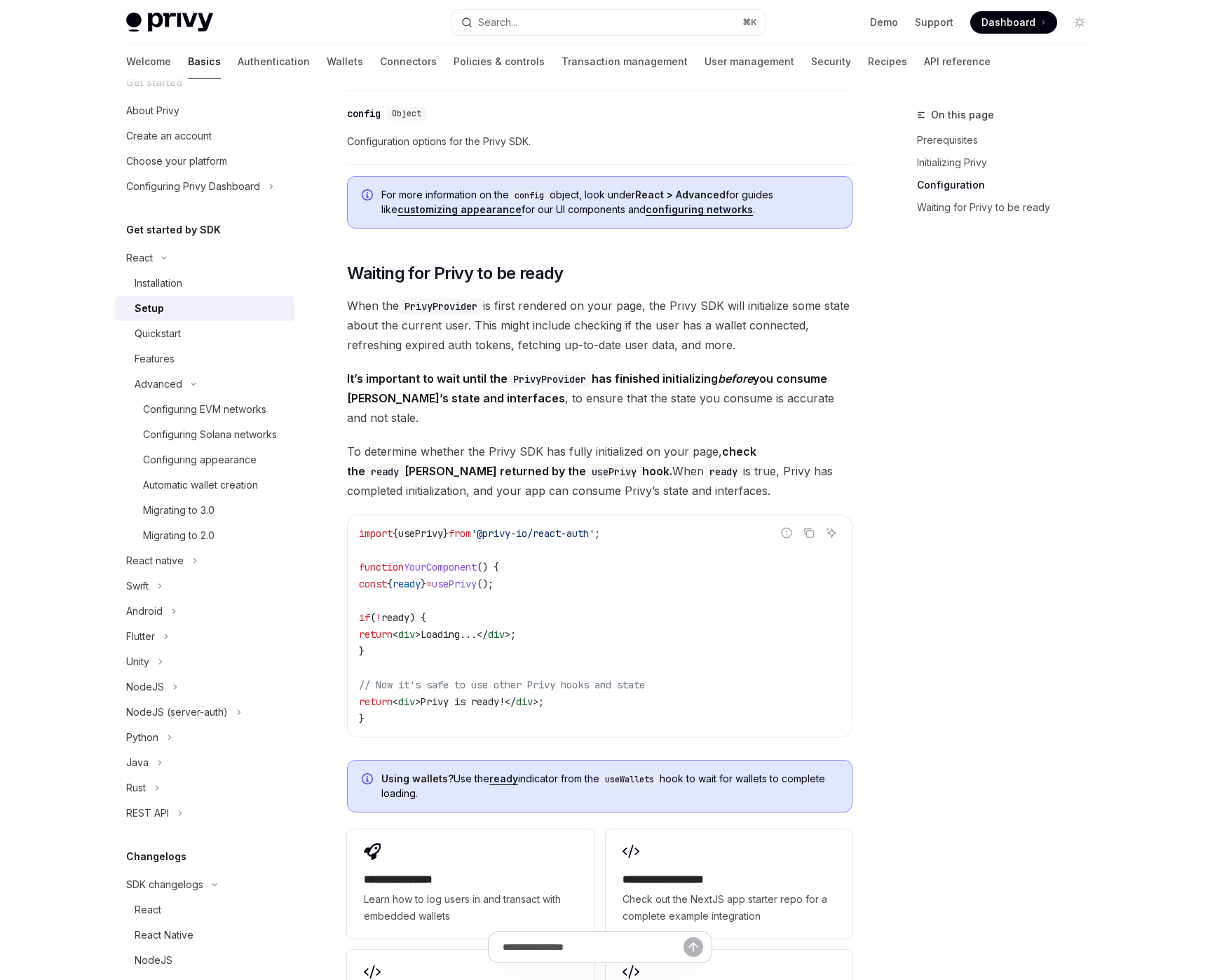
scroll to position [1344, 0]
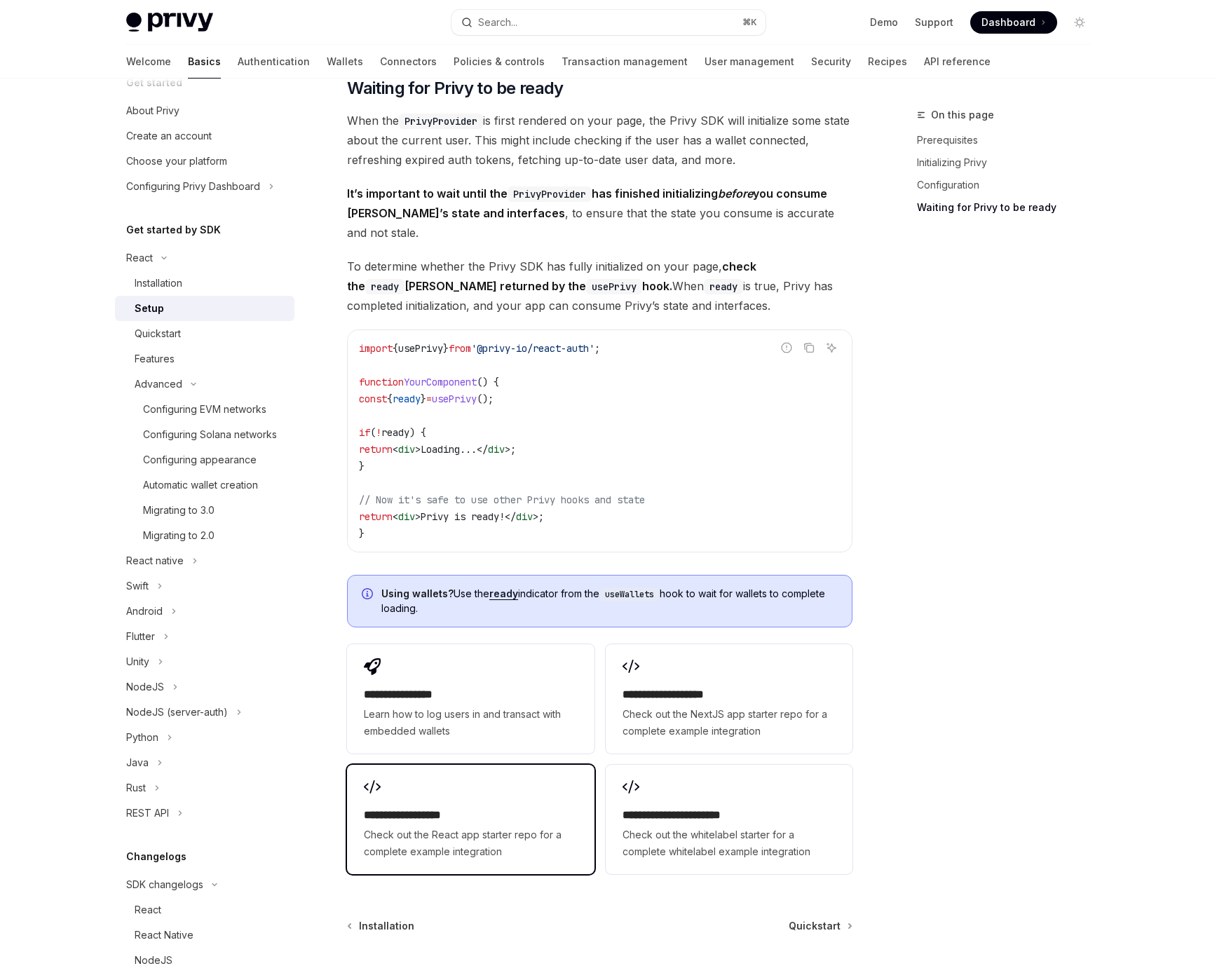
click at [522, 826] on span "Check out the React app starter repo for a complete example integration" at bounding box center [470, 843] width 213 height 34
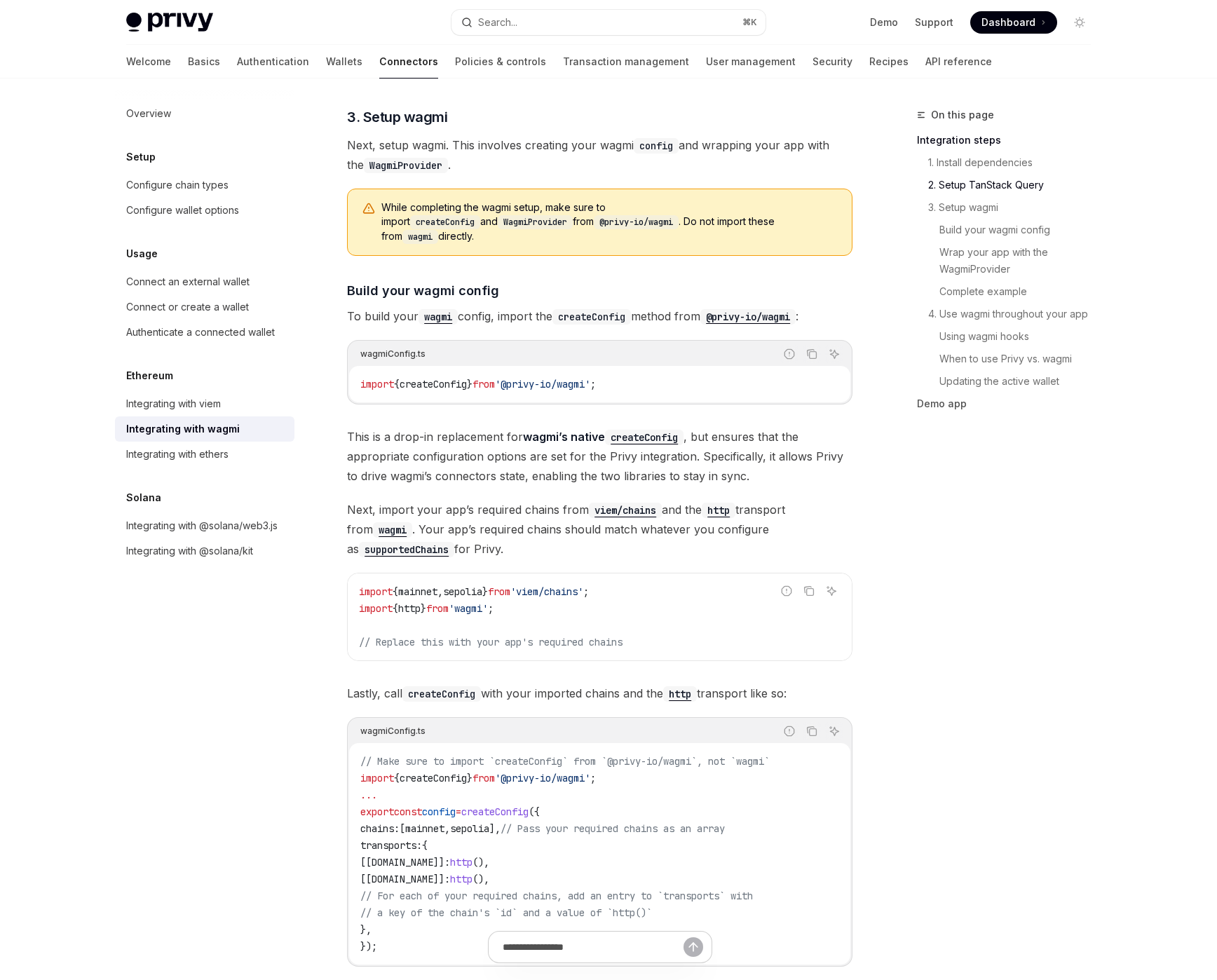
scroll to position [1011, 0]
